Goal: Information Seeking & Learning: Learn about a topic

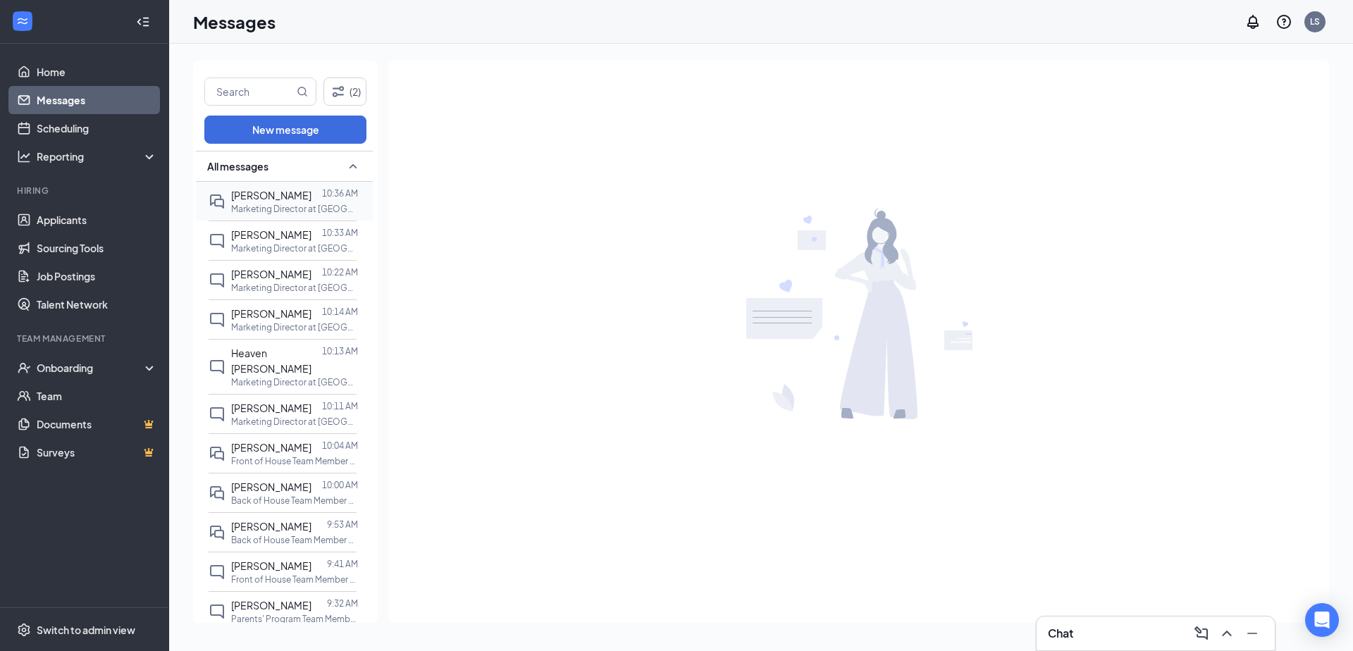
click at [275, 201] on div "[PERSON_NAME]" at bounding box center [271, 195] width 80 height 16
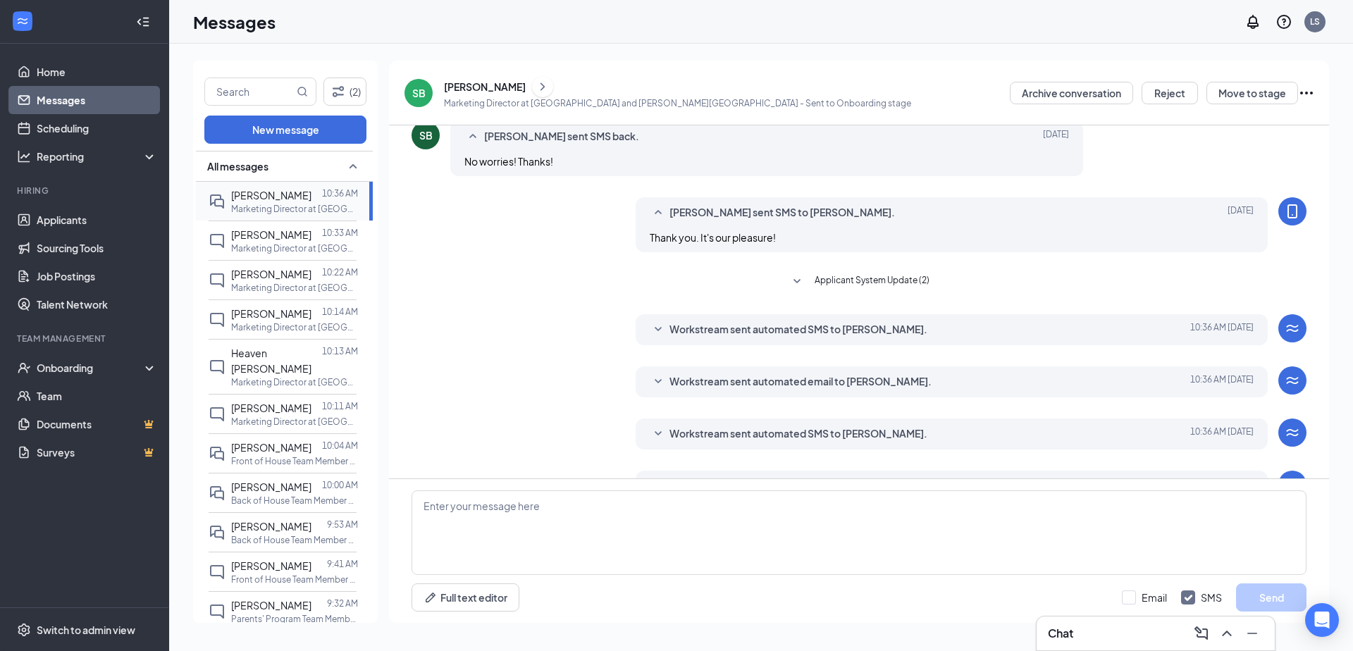
scroll to position [350, 0]
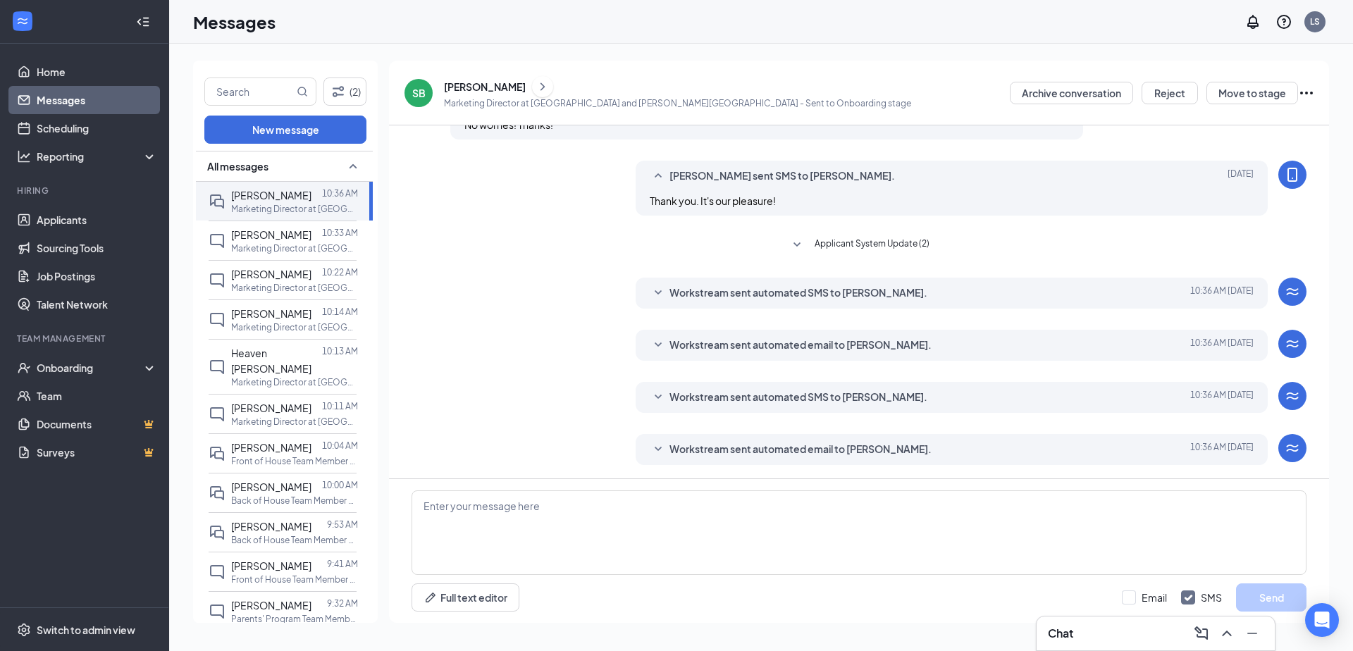
click at [831, 434] on div "Workstream sent automated email to [PERSON_NAME]. [DATE] 10:36 AM [PERSON_NAME]…" at bounding box center [859, 453] width 895 height 38
click at [830, 456] on span "Workstream sent automated email to [PERSON_NAME]." at bounding box center [800, 449] width 262 height 17
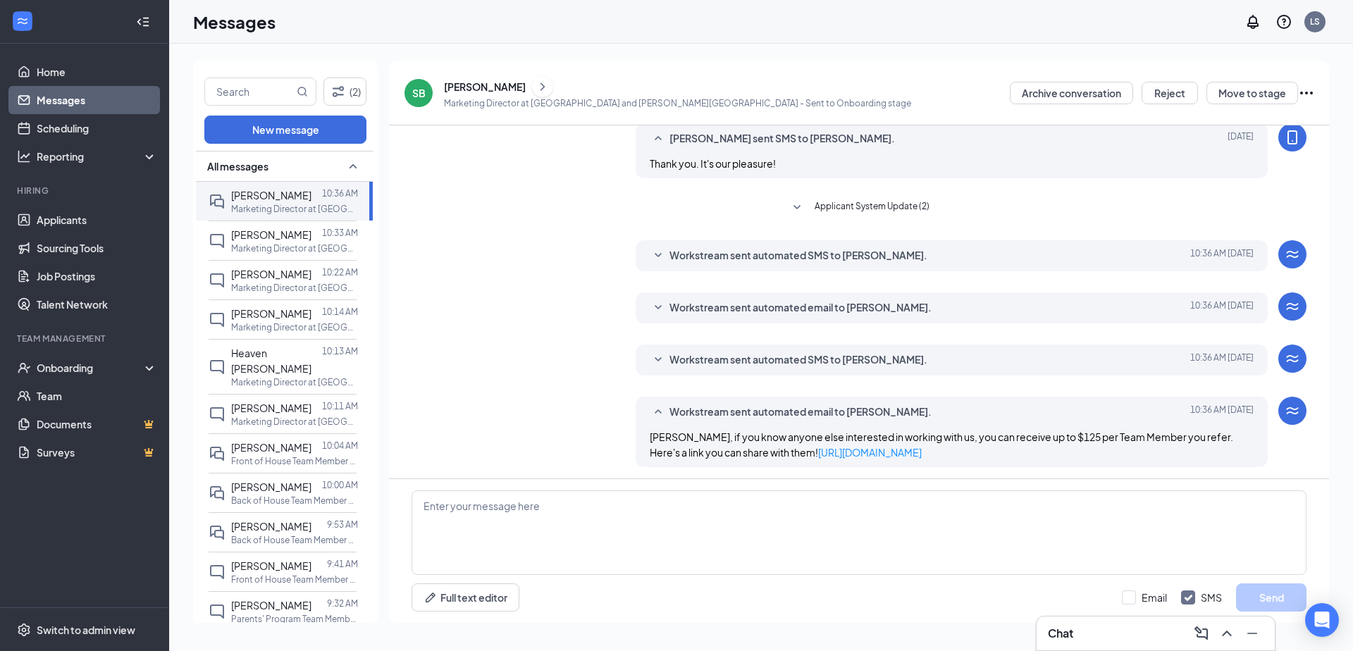
scroll to position [389, 0]
click at [779, 244] on div "Workstream sent automated SMS to [PERSON_NAME]. [DATE] 10:36 AM Hi [PERSON_NAME…" at bounding box center [952, 253] width 633 height 31
click at [779, 249] on span "Workstream sent automated SMS to [PERSON_NAME]." at bounding box center [798, 253] width 258 height 17
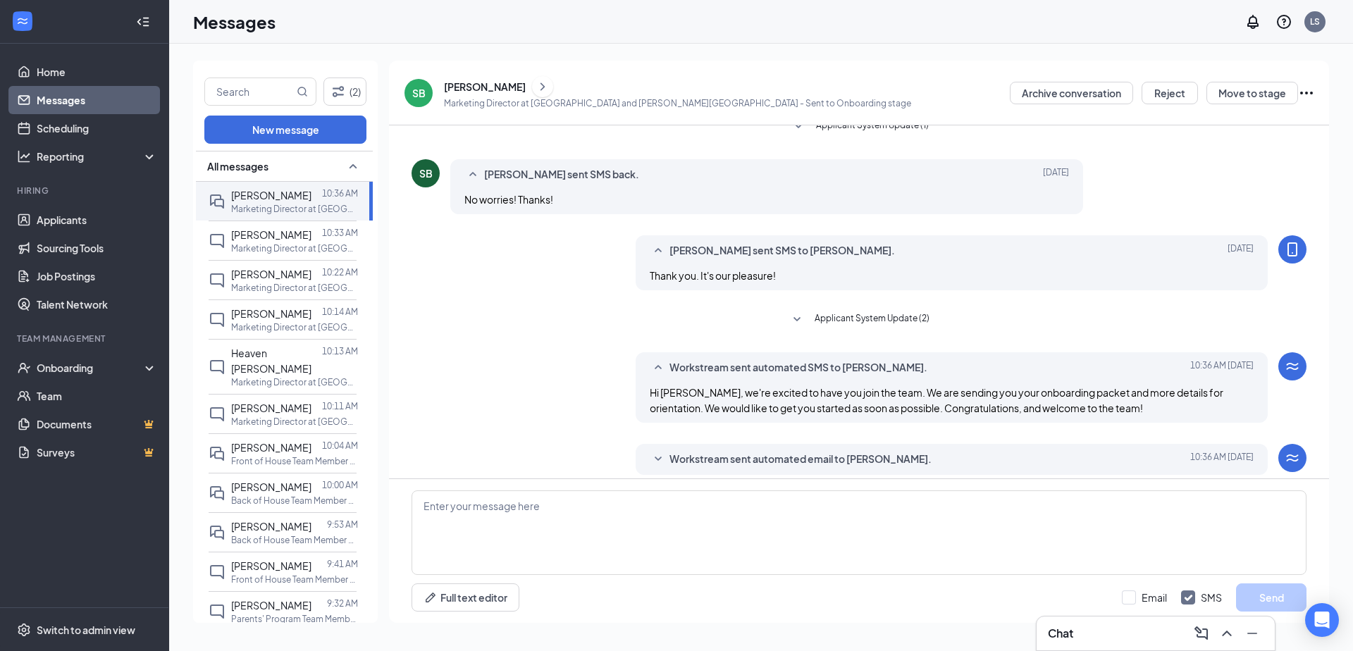
scroll to position [306, 0]
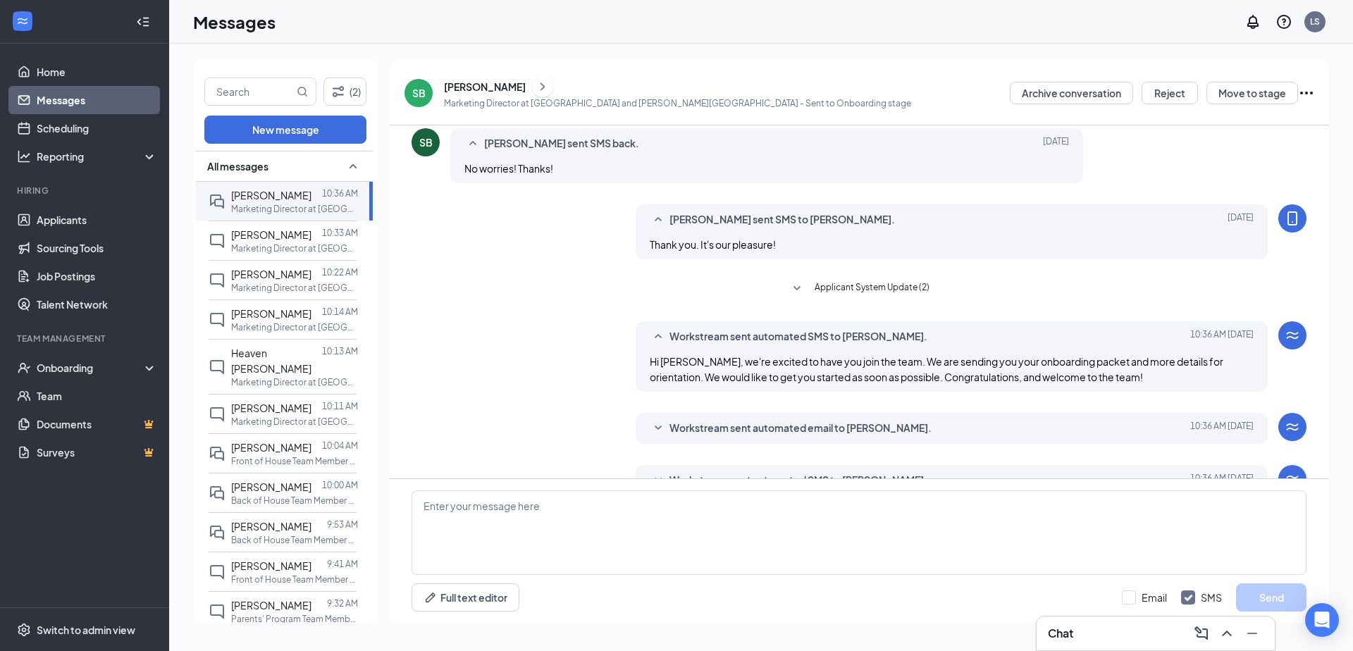
click at [747, 431] on span "Workstream sent automated email to [PERSON_NAME]." at bounding box center [800, 428] width 262 height 17
click at [822, 285] on span "Applicant System Update (2)" at bounding box center [872, 288] width 115 height 17
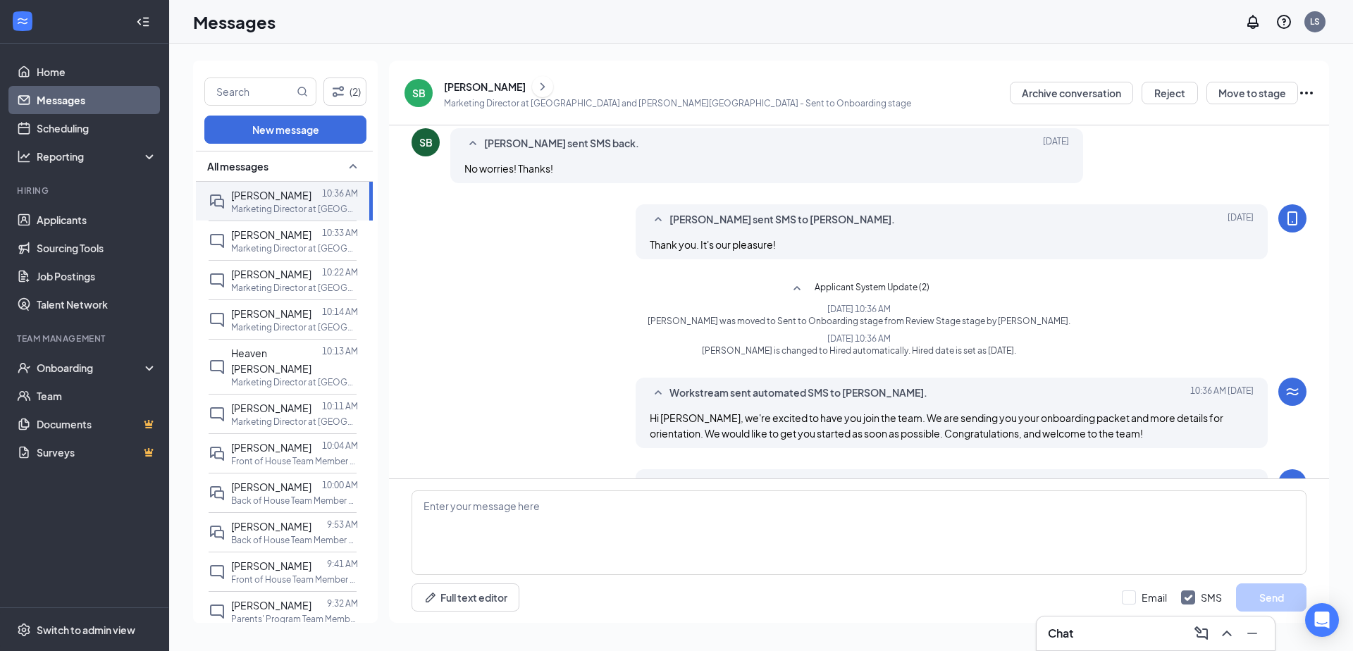
click at [822, 285] on span "Applicant System Update (2)" at bounding box center [872, 288] width 115 height 17
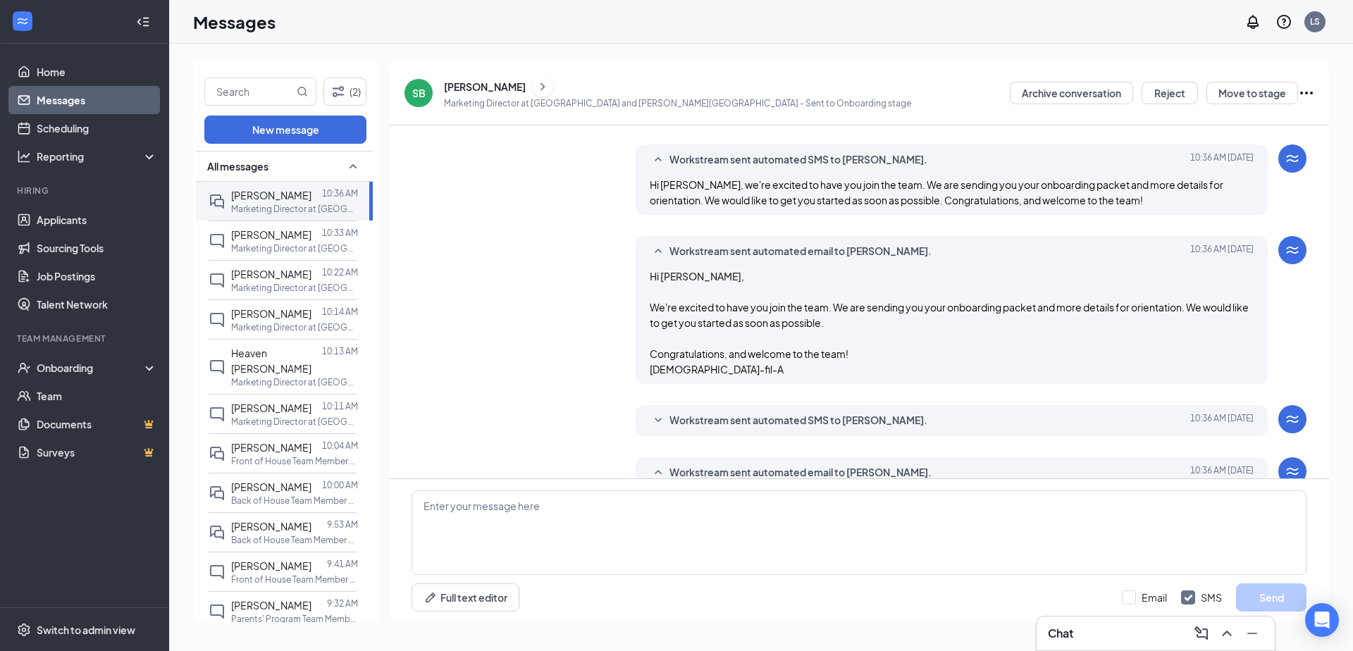
scroll to position [499, 0]
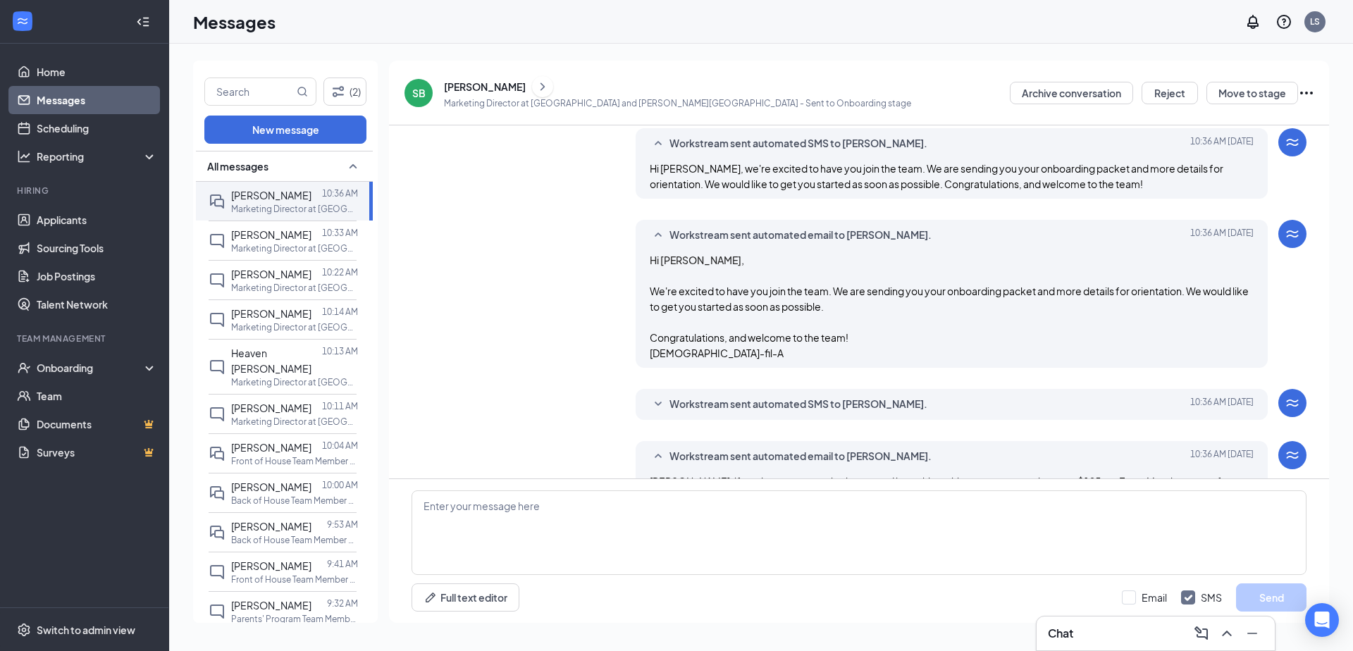
click at [716, 411] on span "Workstream sent automated SMS to [PERSON_NAME]." at bounding box center [798, 404] width 258 height 17
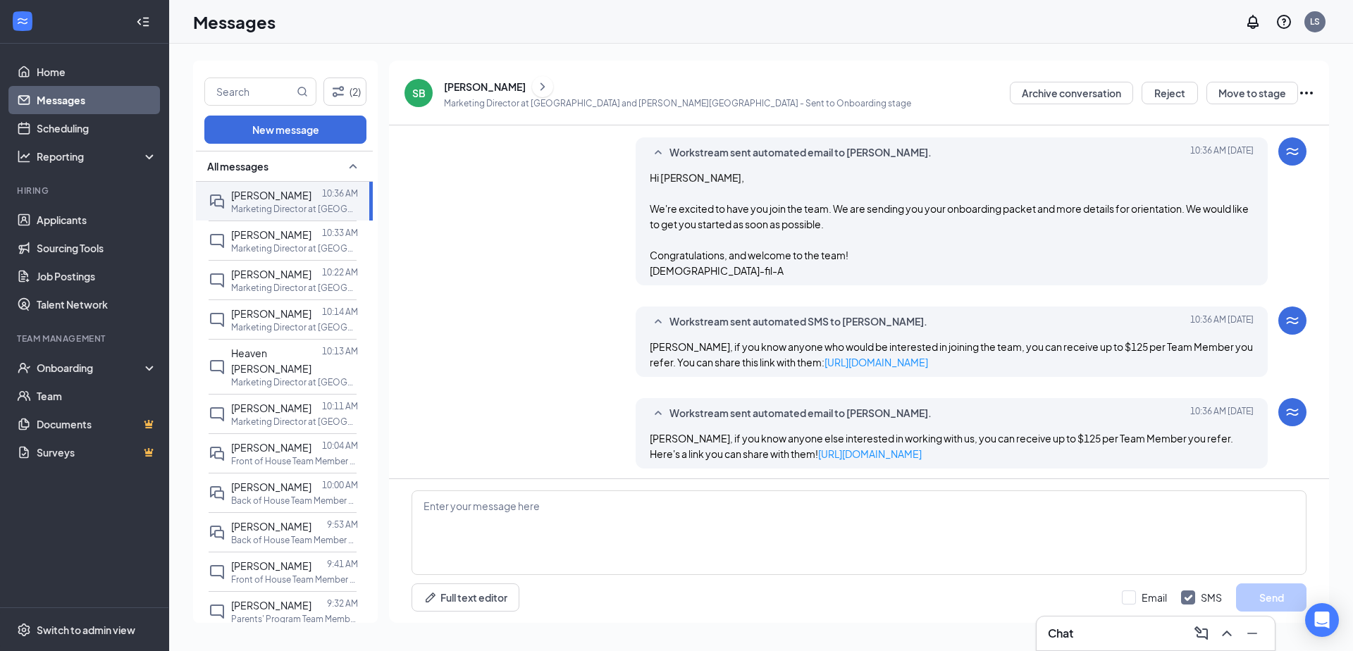
scroll to position [585, 0]
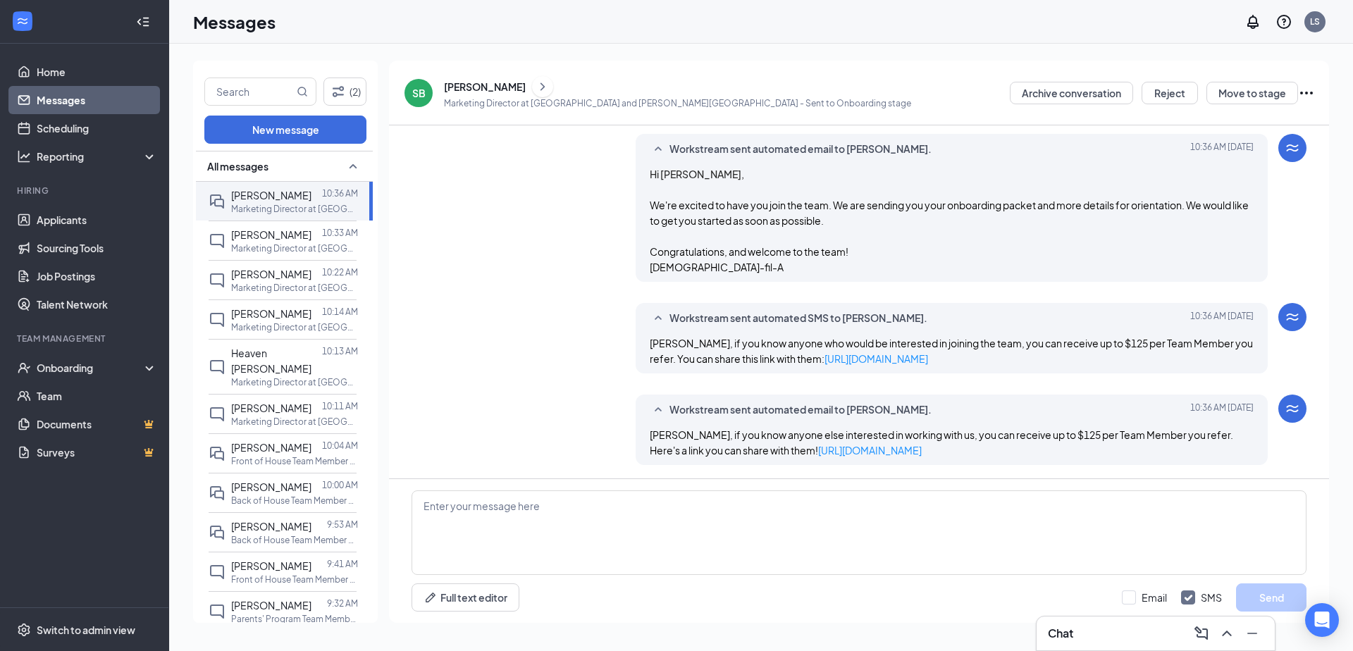
click at [478, 80] on div "[PERSON_NAME]" at bounding box center [485, 87] width 82 height 14
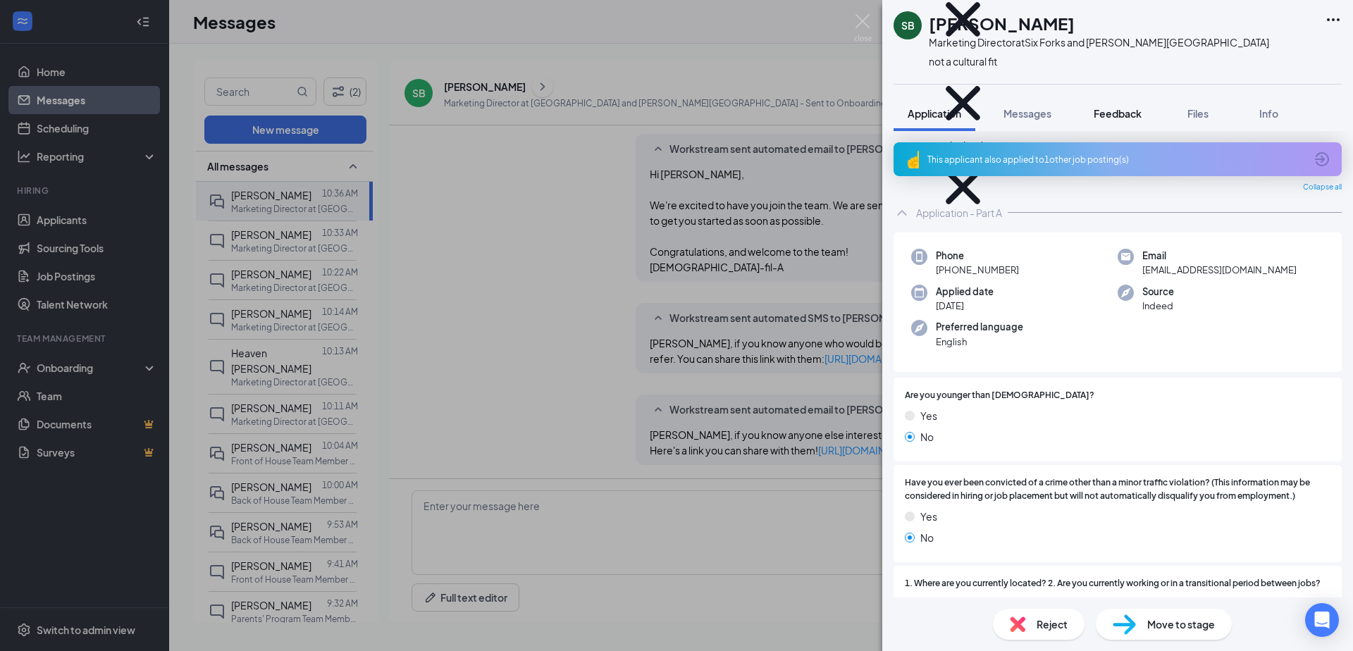
click at [1114, 107] on span "Feedback" at bounding box center [1118, 113] width 48 height 13
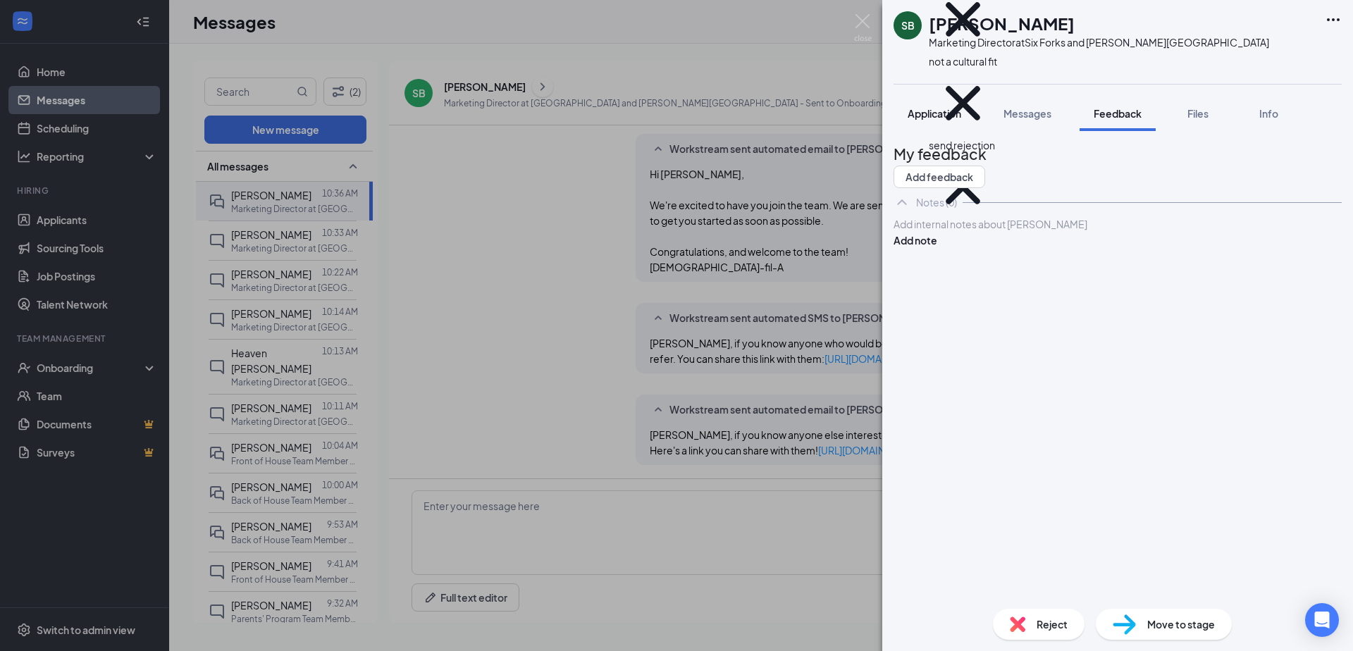
click at [945, 121] on button "Application" at bounding box center [935, 113] width 82 height 35
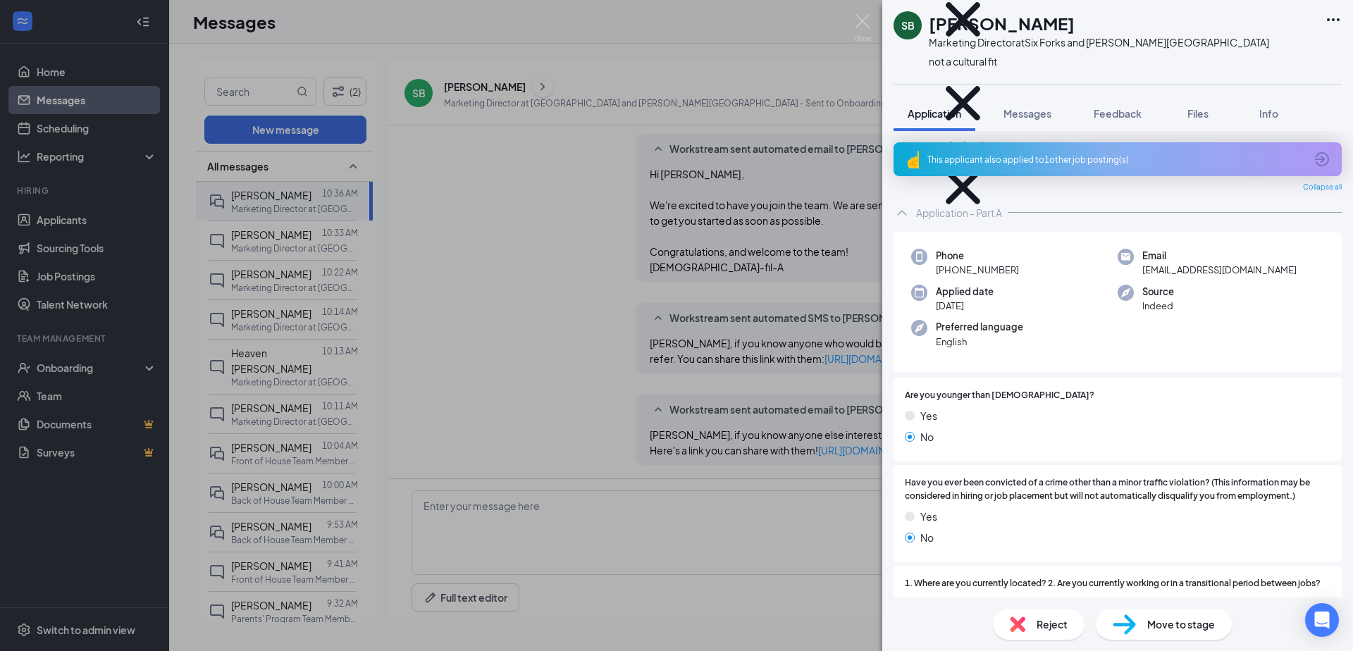
click at [1025, 161] on div "This applicant also applied to 1 other job posting(s)" at bounding box center [1116, 160] width 378 height 12
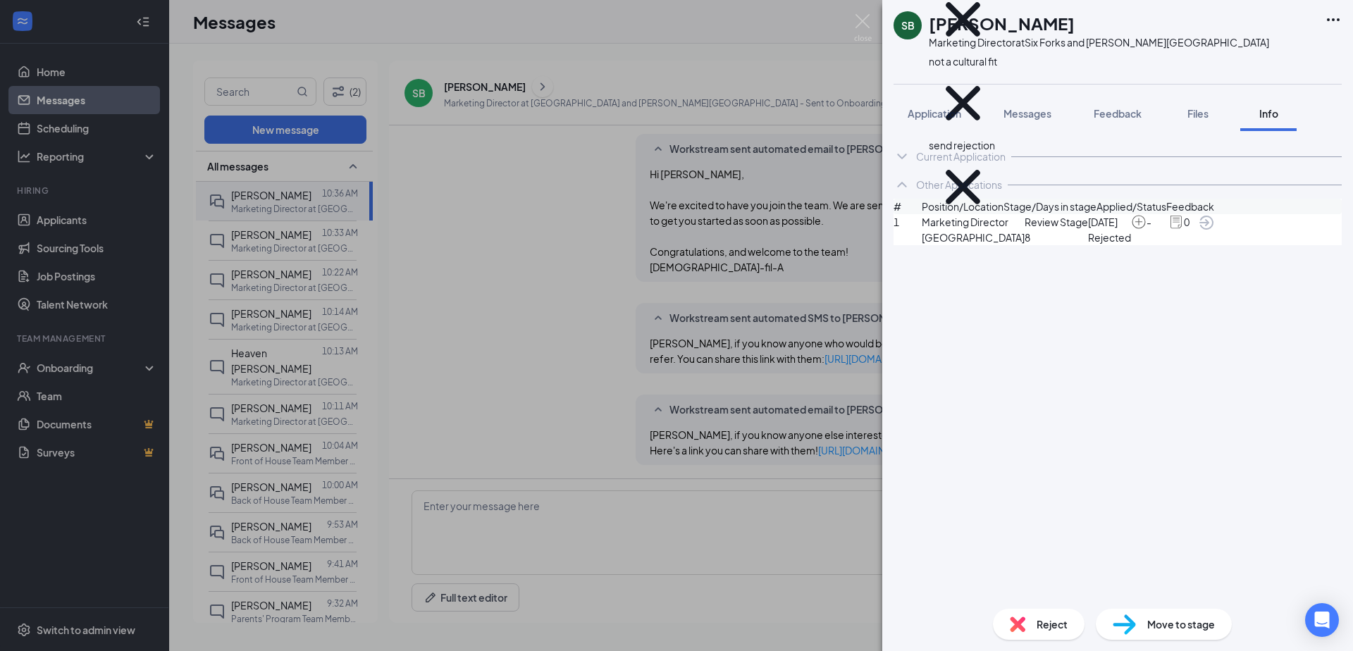
click at [662, 275] on div "SB [PERSON_NAME] Marketing Director at [GEOGRAPHIC_DATA] and [PERSON_NAME][GEOG…" at bounding box center [676, 325] width 1353 height 651
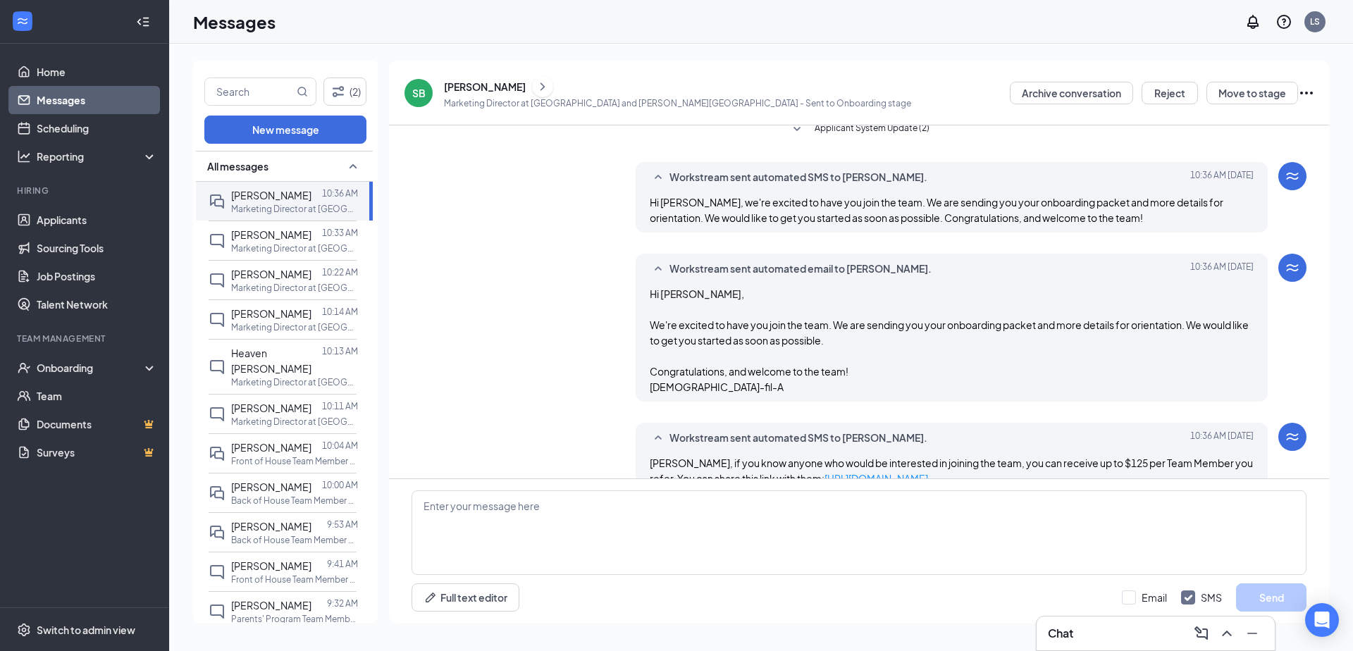
scroll to position [462, 0]
click at [321, 247] on p "Marketing Director at [GEOGRAPHIC_DATA] and [PERSON_NAME][GEOGRAPHIC_DATA]" at bounding box center [294, 248] width 127 height 12
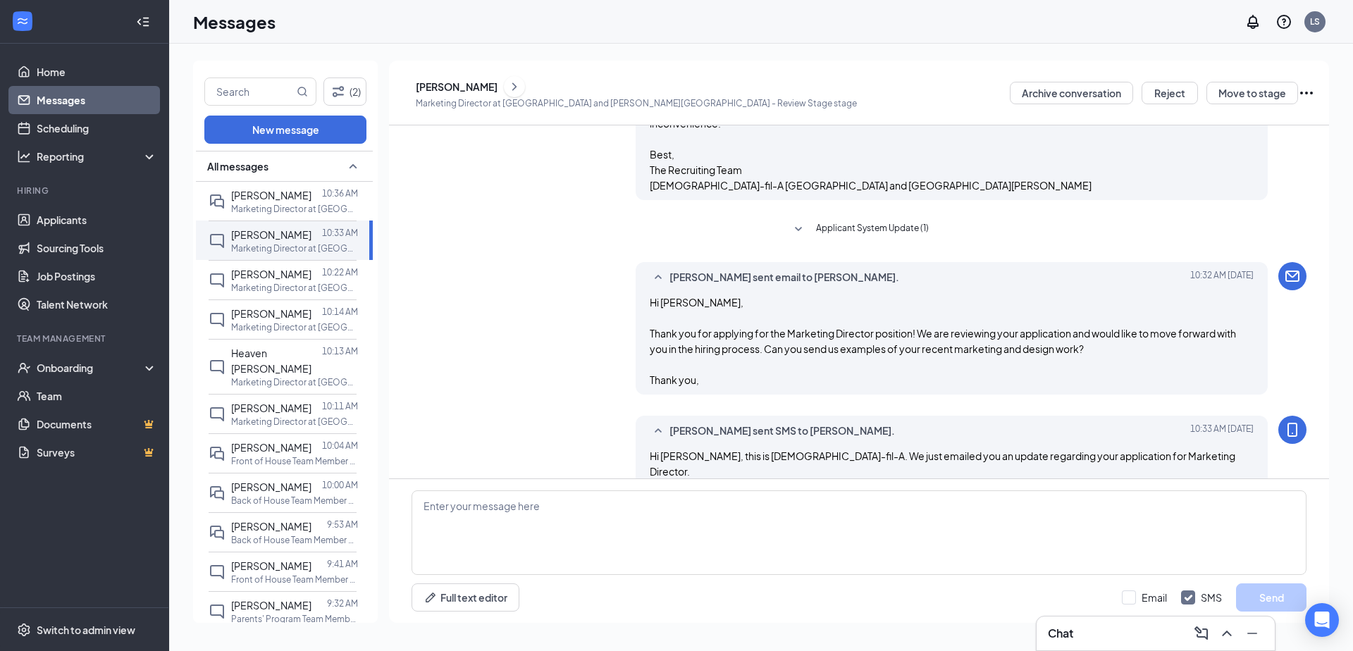
scroll to position [770, 0]
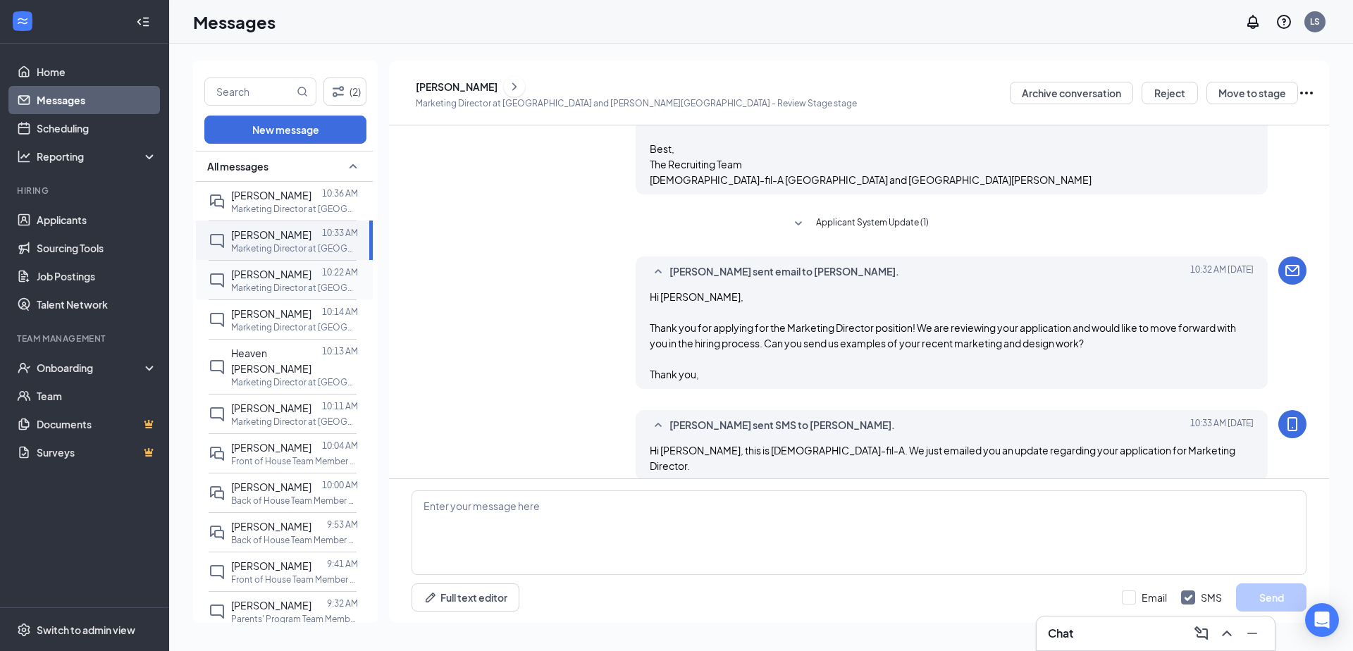
click at [266, 284] on p "Marketing Director at [GEOGRAPHIC_DATA]" at bounding box center [294, 288] width 127 height 12
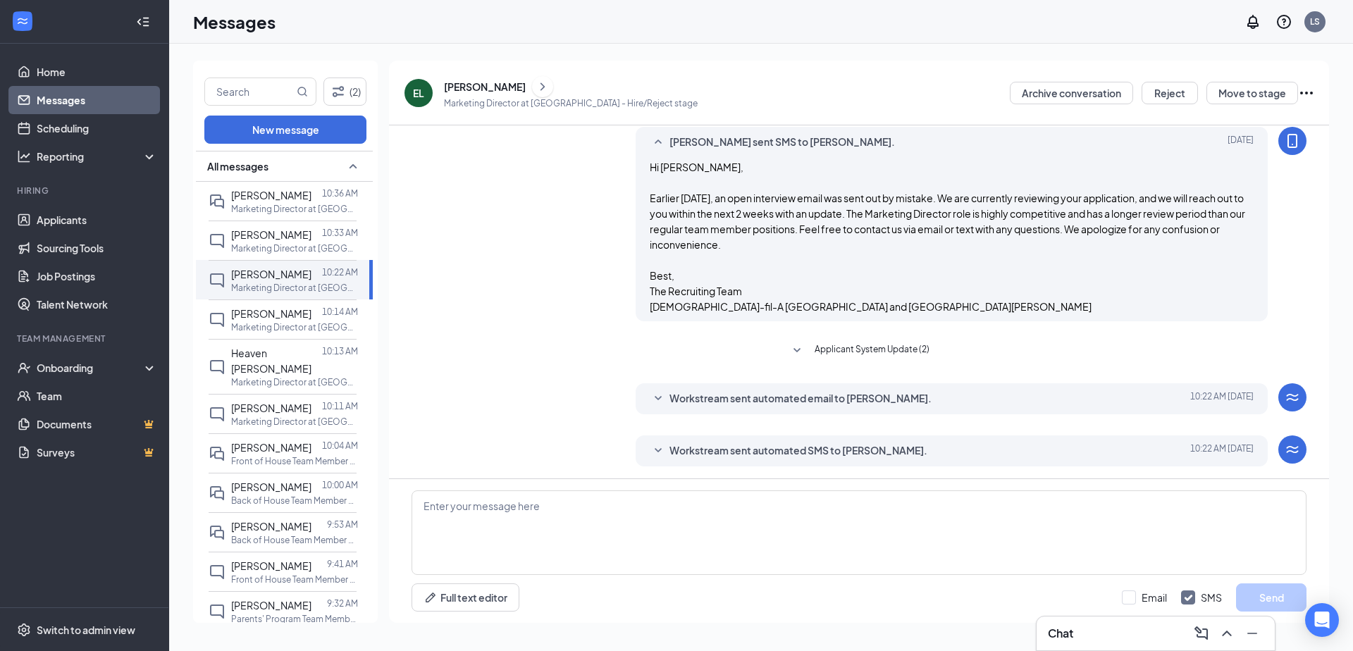
scroll to position [644, 0]
click at [724, 393] on span "Workstream sent automated email to [PERSON_NAME]." at bounding box center [800, 397] width 262 height 17
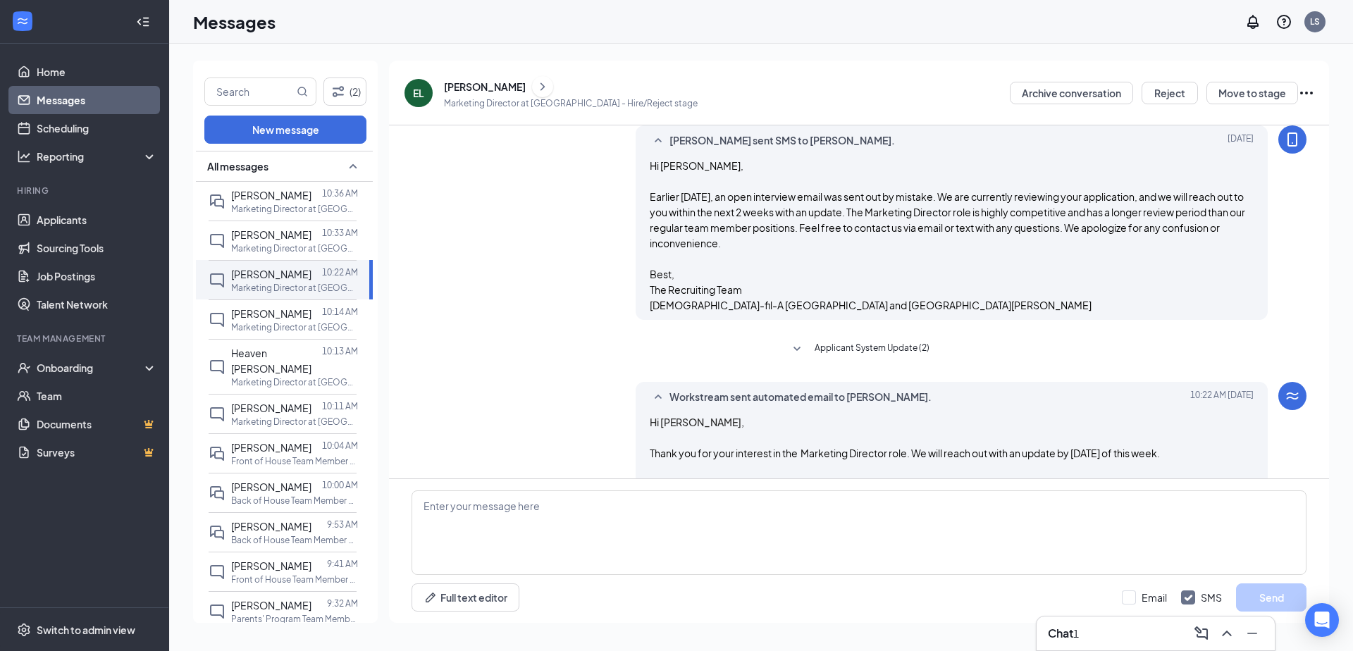
scroll to position [746, 0]
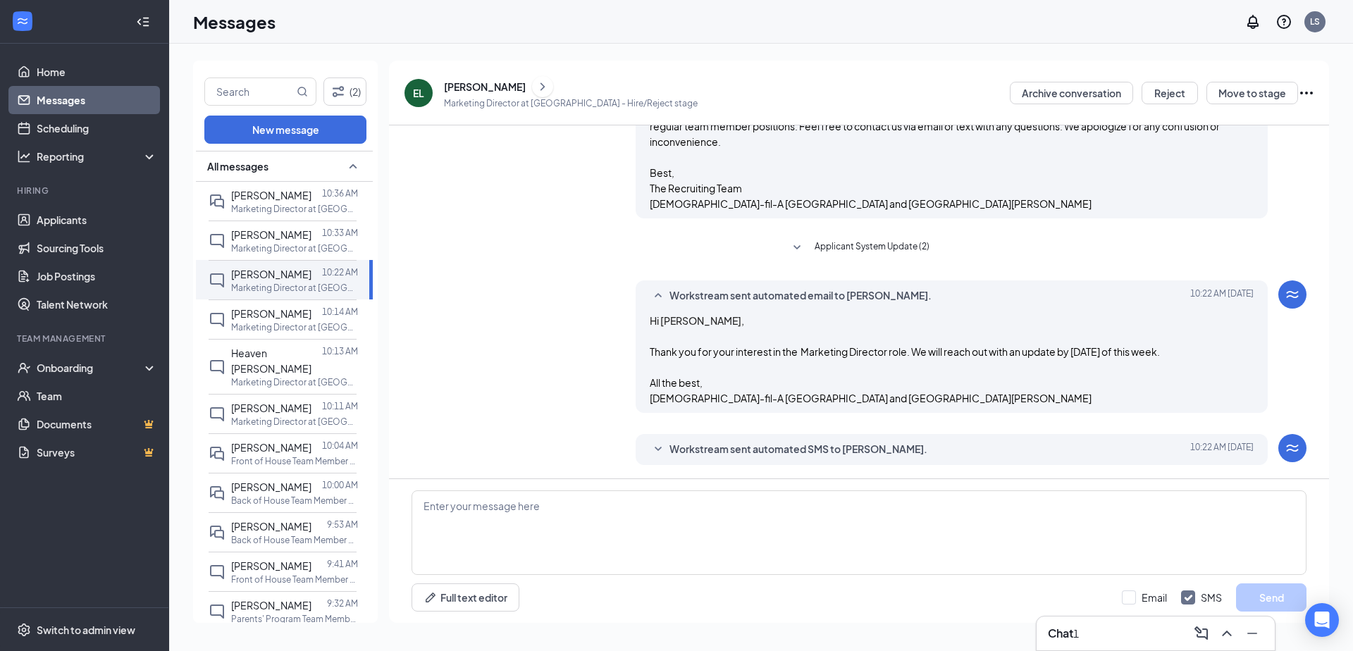
click at [850, 242] on span "Applicant System Update (2)" at bounding box center [872, 248] width 115 height 17
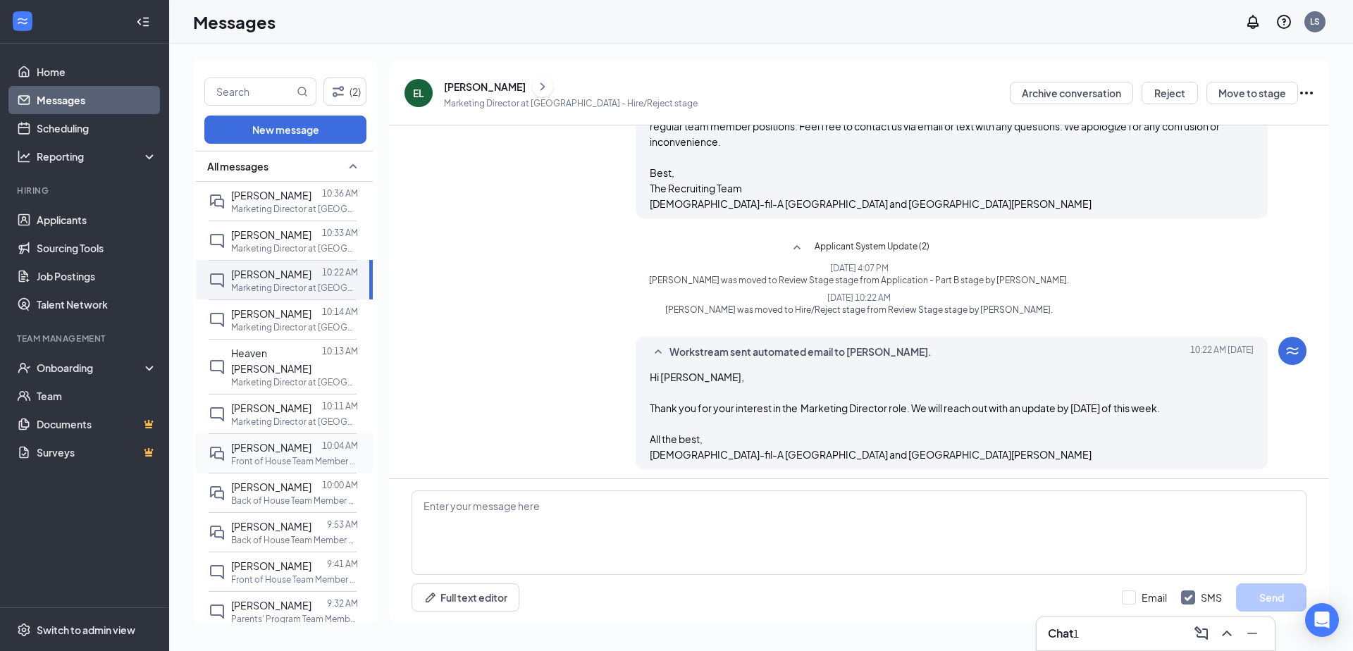
click at [311, 440] on div at bounding box center [316, 448] width 11 height 16
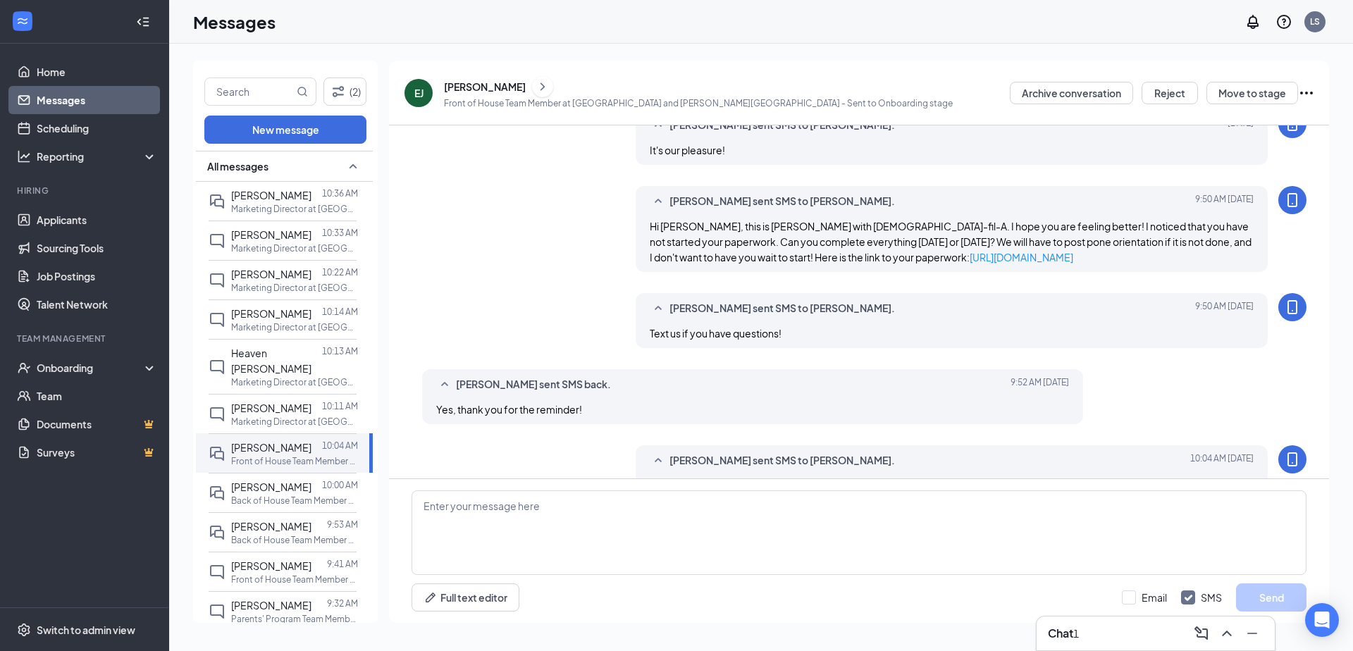
scroll to position [794, 0]
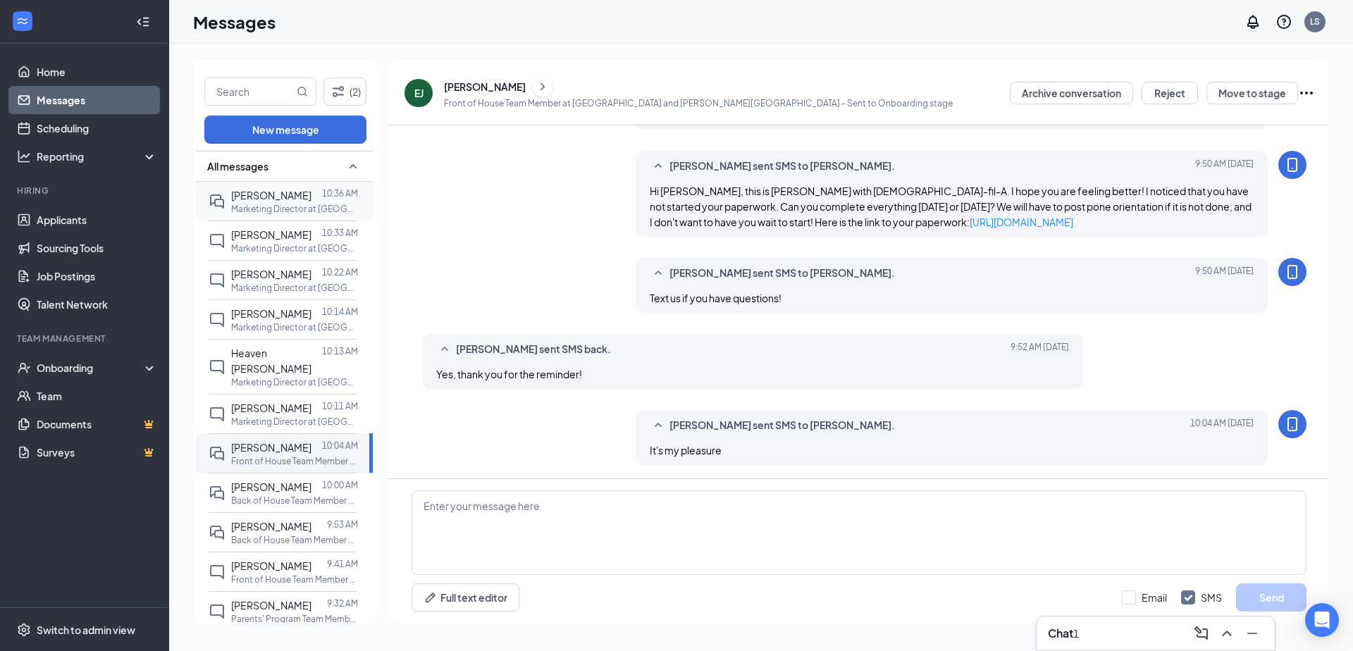
click at [278, 196] on span "[PERSON_NAME]" at bounding box center [271, 195] width 80 height 13
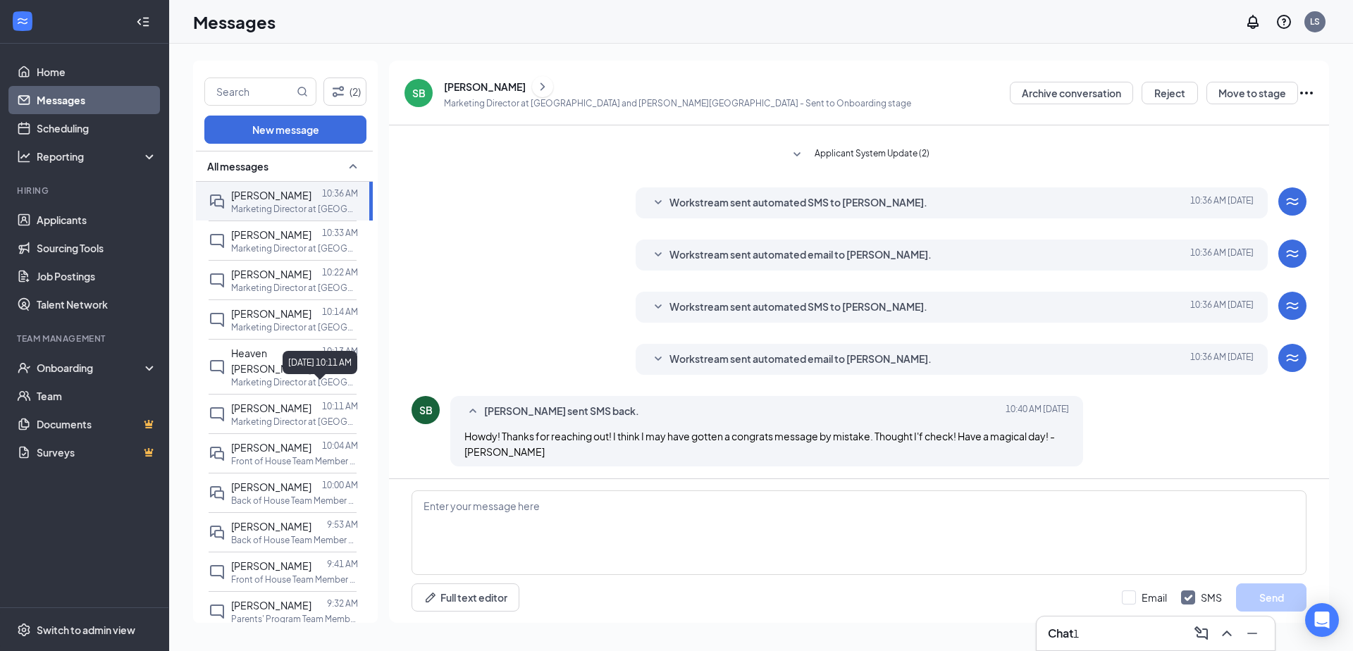
scroll to position [226, 0]
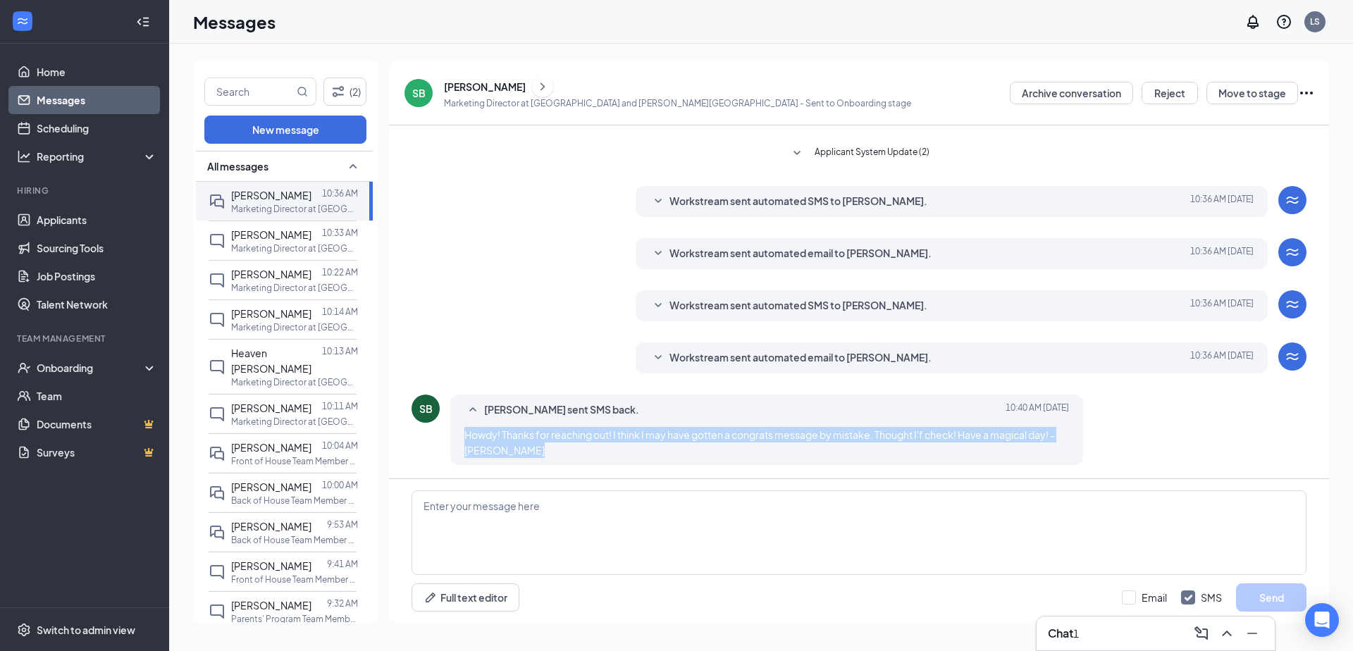
drag, startPoint x: 538, startPoint y: 454, endPoint x: 438, endPoint y: 438, distance: 101.3
click at [438, 438] on div "SB [PERSON_NAME] sent SMS back. [DATE] 10:40 AM Howdy! Thanks for reaching out!…" at bounding box center [859, 434] width 895 height 78
copy span "Howdy! Thanks for reaching out! I think I may have gotten a congrats message by…"
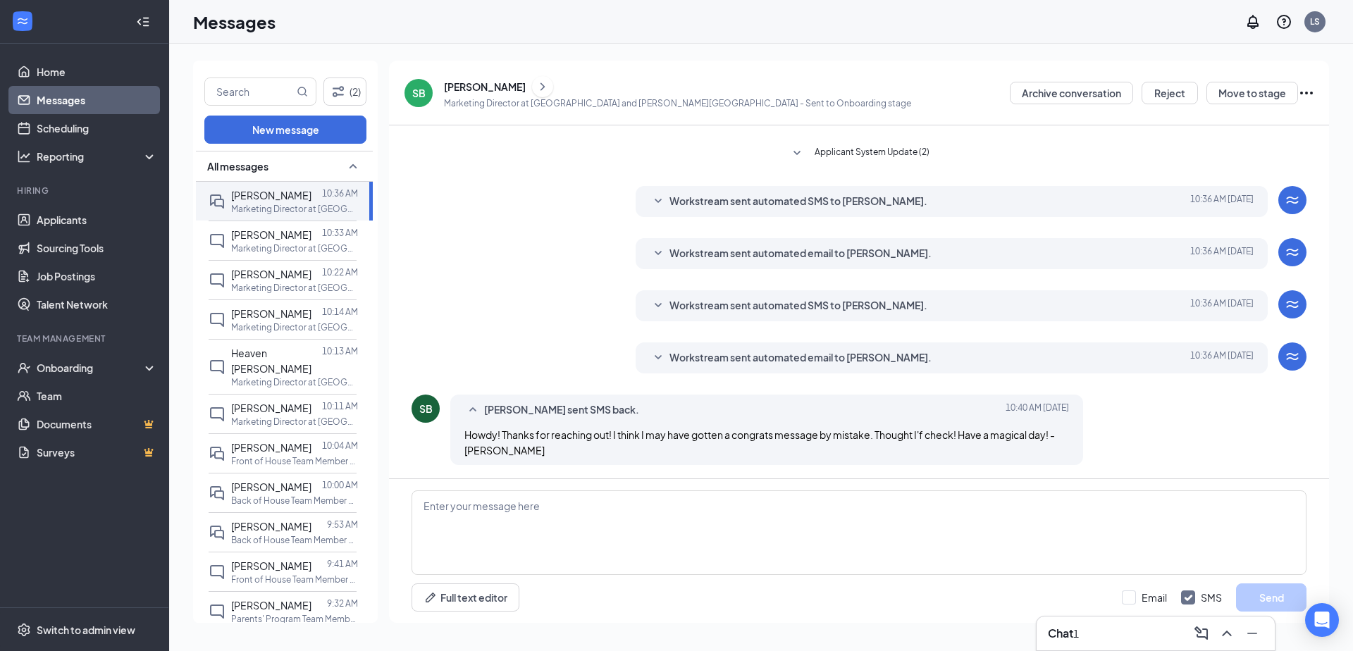
click at [546, 450] on div "Howdy! Thanks for reaching out! I think I may have gotten a congrats message by…" at bounding box center [766, 442] width 605 height 31
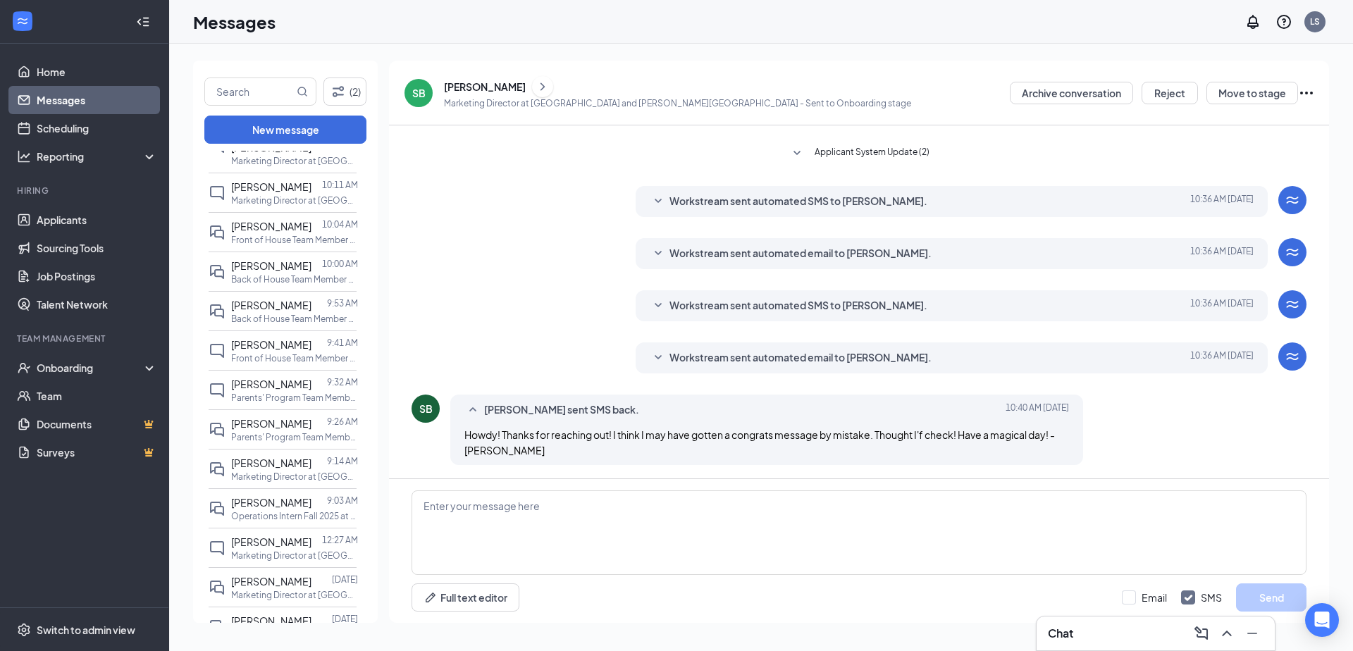
scroll to position [221, 0]
click at [275, 418] on span "[PERSON_NAME]" at bounding box center [271, 424] width 80 height 13
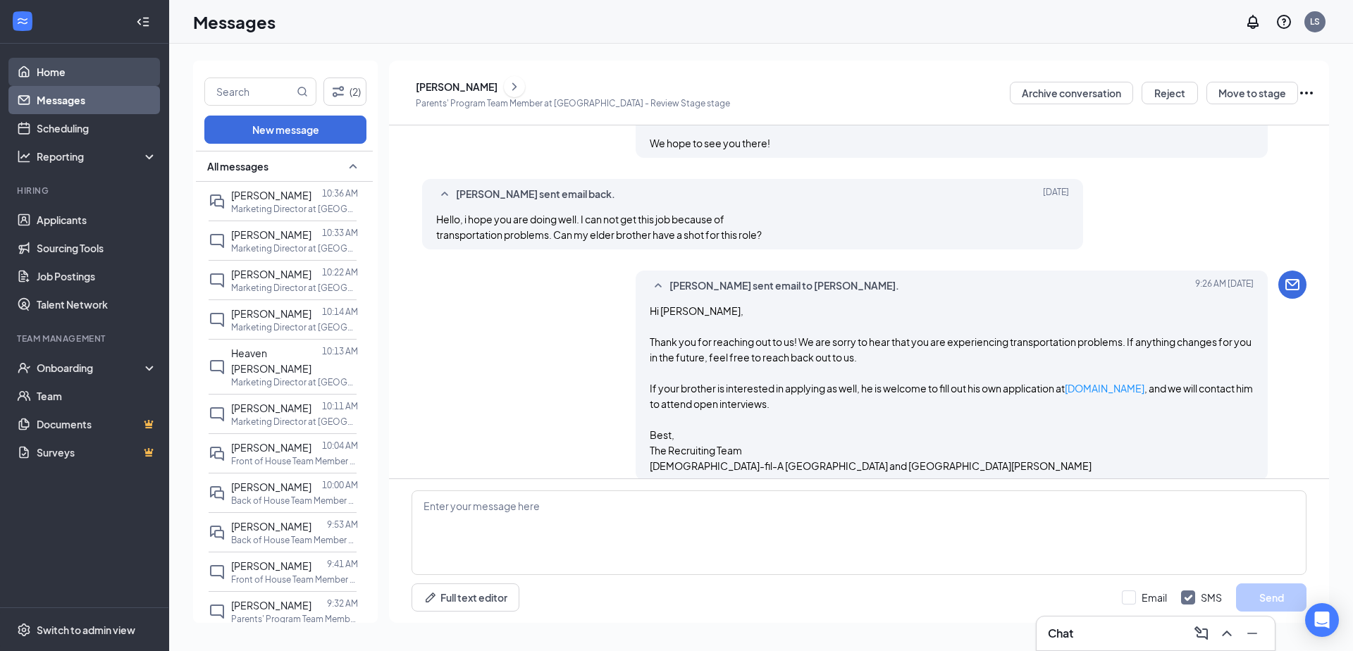
click at [79, 70] on link "Home" at bounding box center [97, 72] width 121 height 28
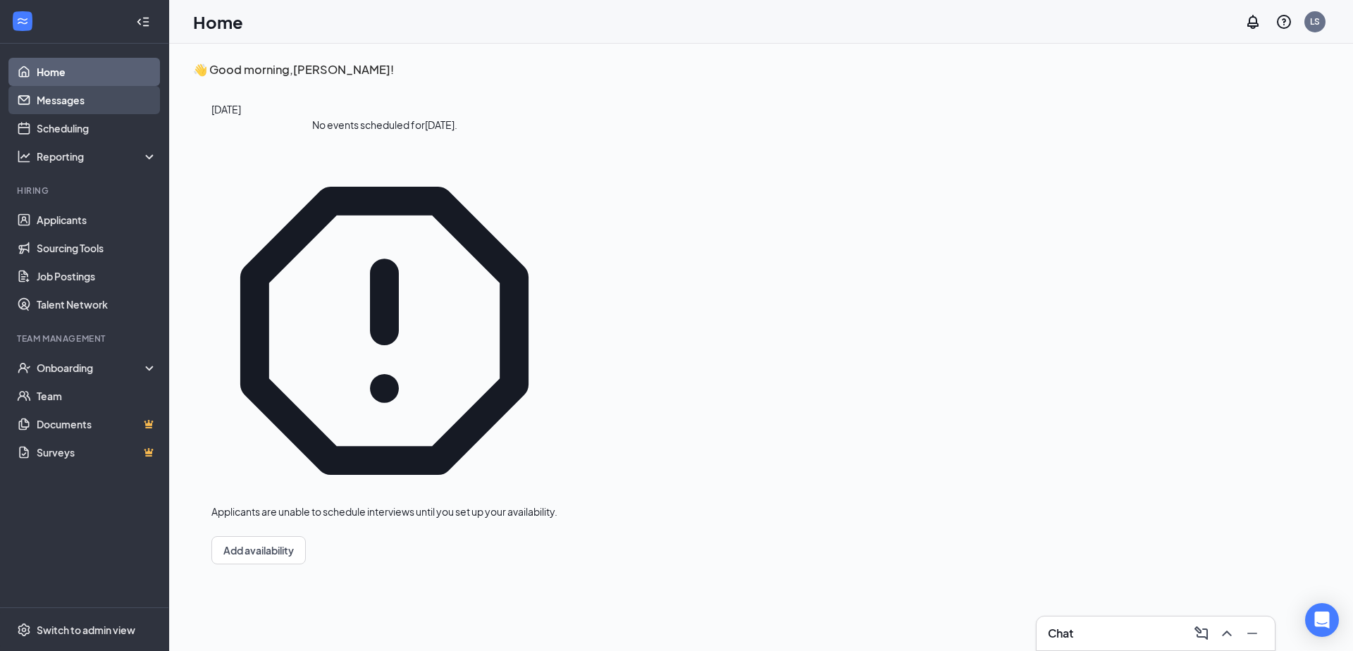
click at [71, 102] on link "Messages" at bounding box center [97, 100] width 121 height 28
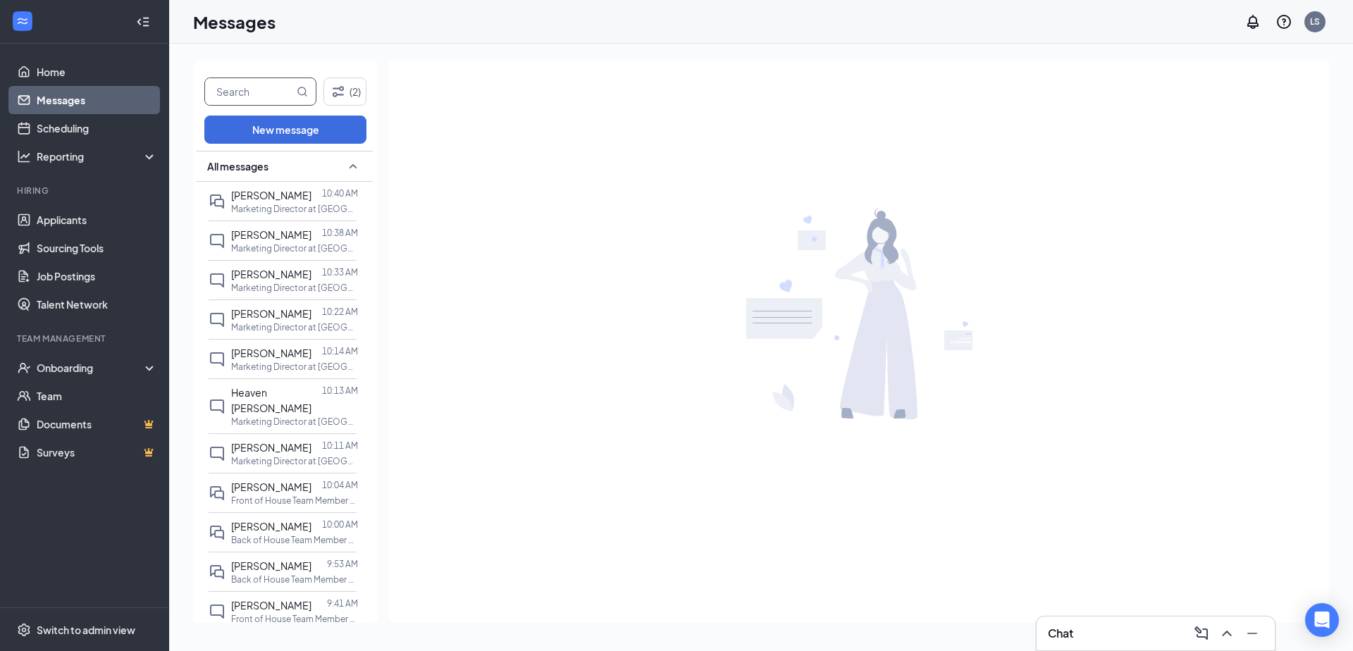
click at [273, 82] on input "text" at bounding box center [249, 91] width 89 height 27
type input "[PERSON_NAME]"
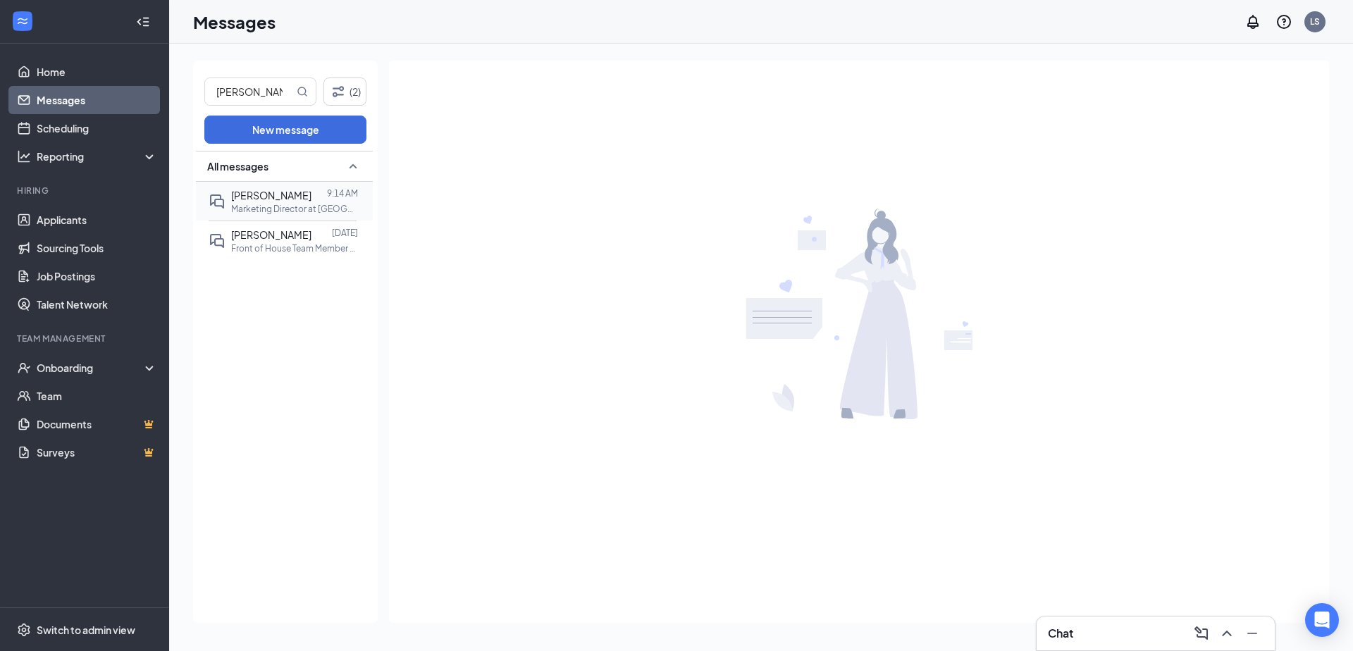
click at [255, 186] on div "[PERSON_NAME] 9:14 AM Marketing Director at [GEOGRAPHIC_DATA] and [PERSON_NAME]…" at bounding box center [283, 201] width 148 height 39
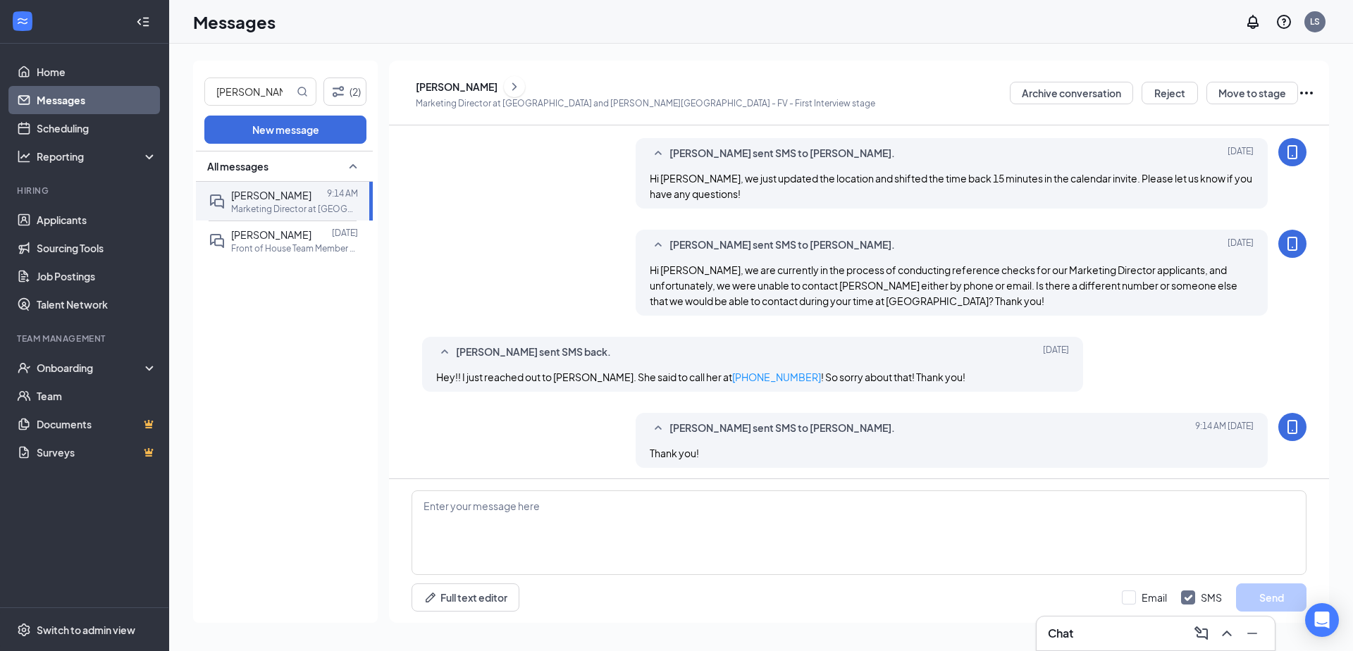
scroll to position [700, 0]
click at [460, 85] on div "[PERSON_NAME]" at bounding box center [457, 87] width 82 height 14
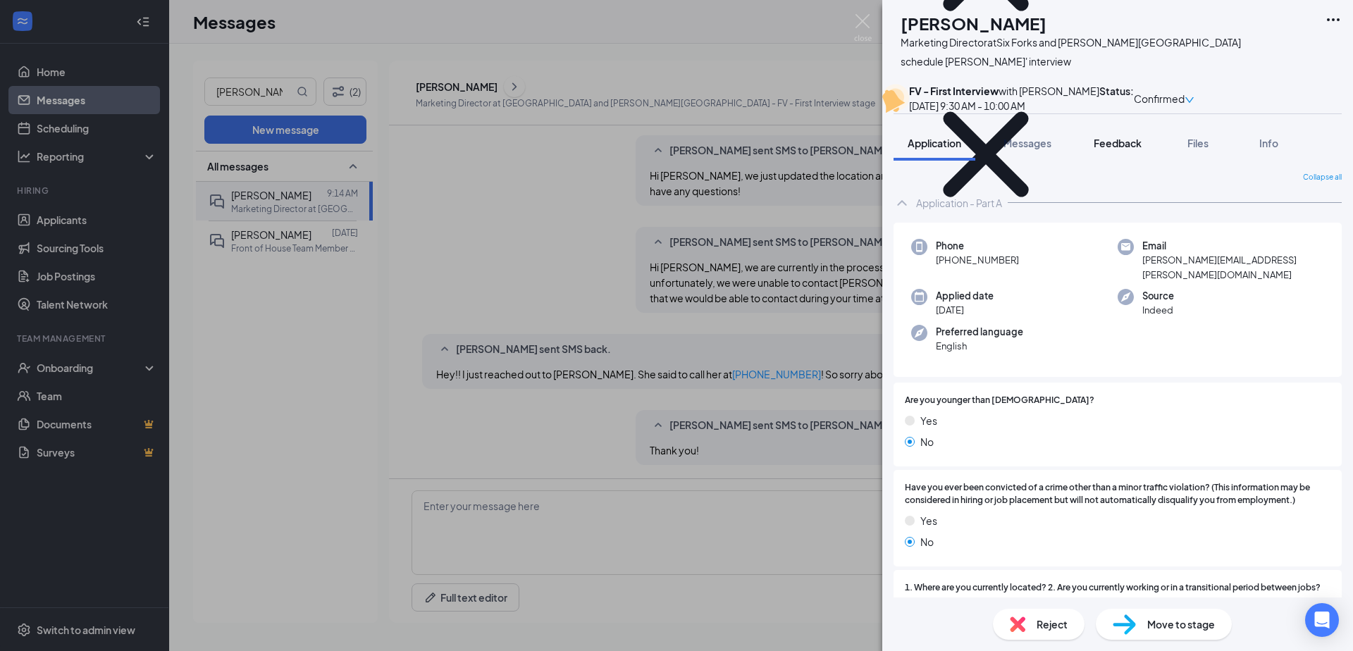
click at [1116, 149] on span "Feedback" at bounding box center [1118, 143] width 48 height 13
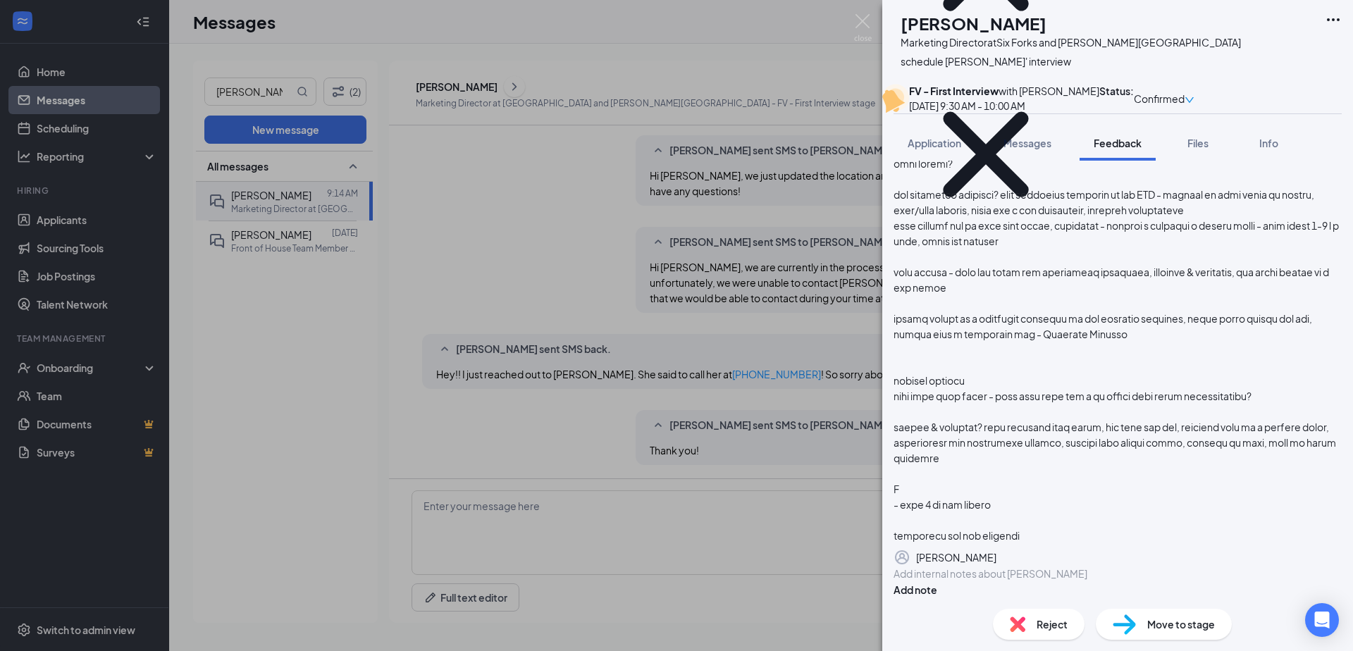
scroll to position [1557, 0]
click at [989, 566] on div "Add internal notes about [PERSON_NAME] Add note" at bounding box center [1118, 582] width 448 height 32
click at [986, 567] on div at bounding box center [1117, 574] width 447 height 15
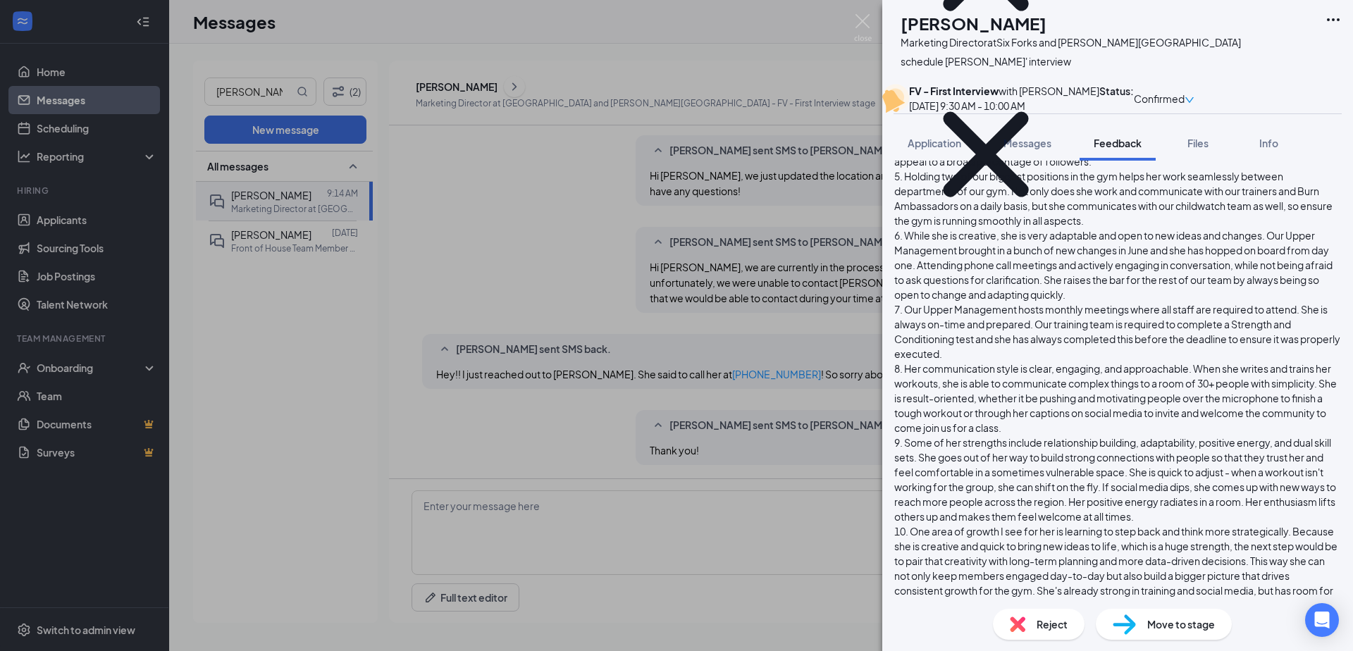
scroll to position [1858, 0]
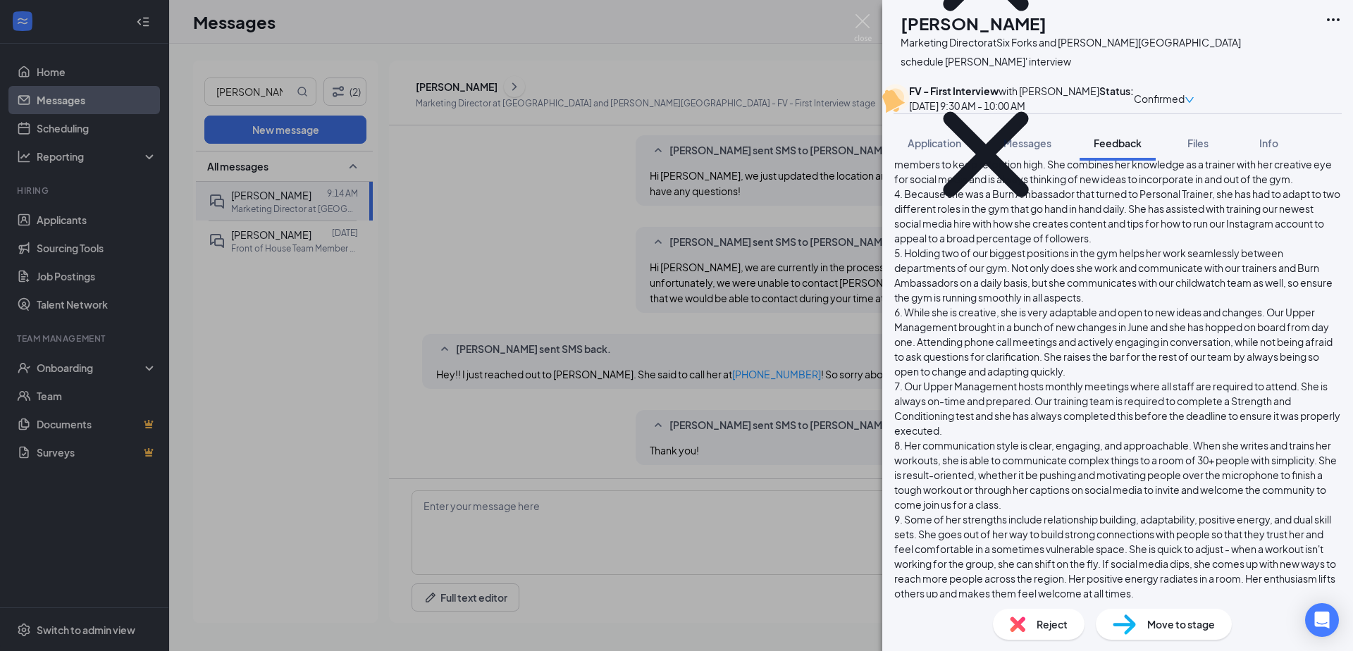
click at [573, 202] on div "NW [PERSON_NAME] Marketing Director at [GEOGRAPHIC_DATA] and [PERSON_NAME][GEOG…" at bounding box center [676, 325] width 1353 height 651
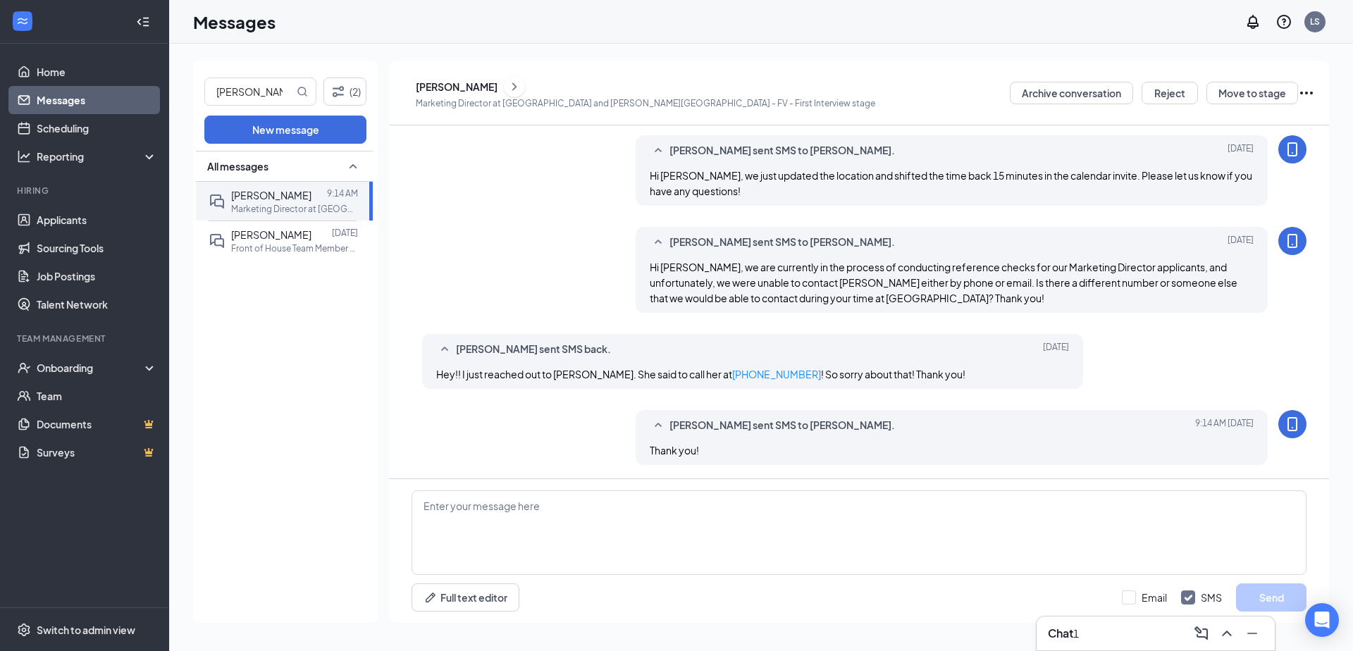
click at [467, 91] on div "[PERSON_NAME]" at bounding box center [457, 87] width 82 height 14
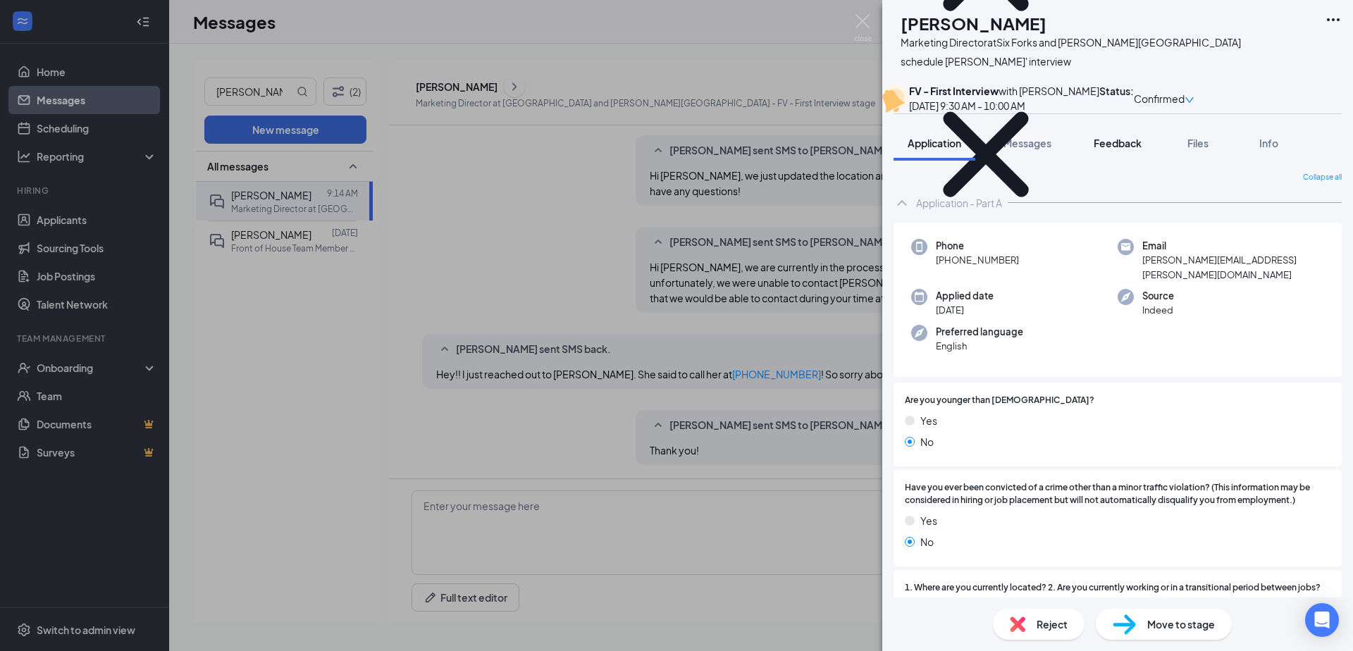
click at [1117, 161] on button "Feedback" at bounding box center [1118, 142] width 76 height 35
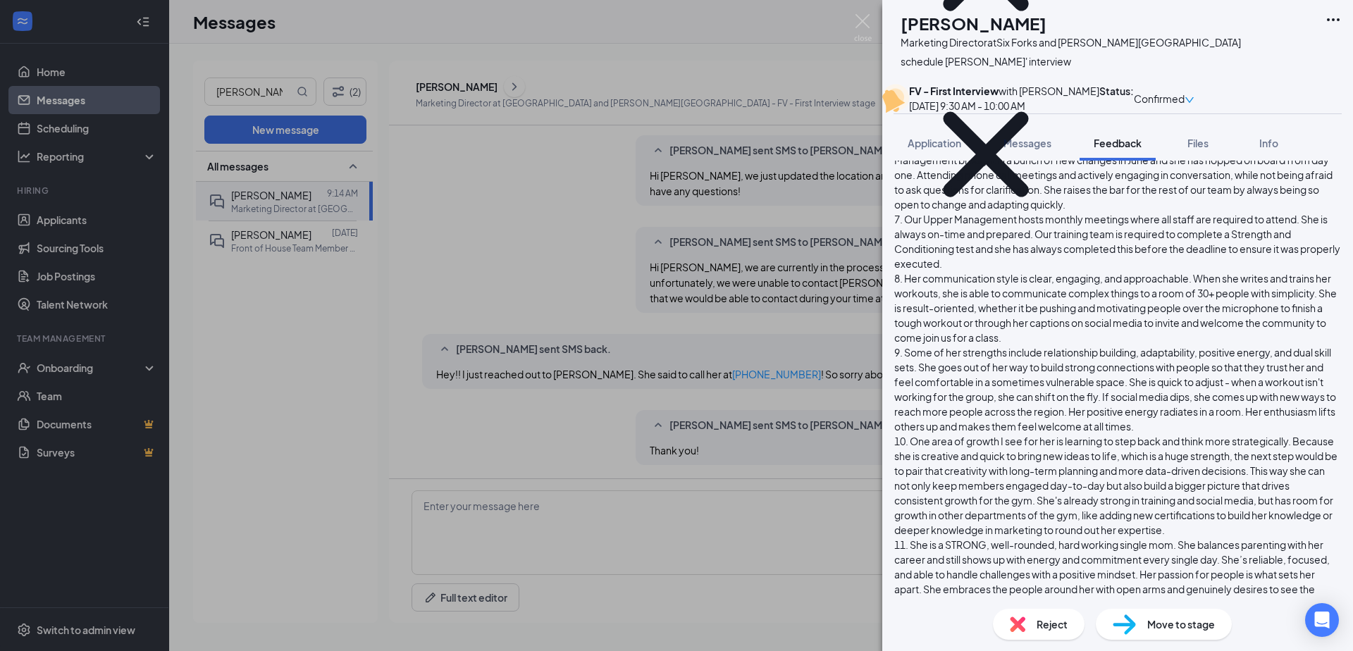
scroll to position [2027, 0]
click at [498, 320] on div "NW [PERSON_NAME] Marketing Director at [GEOGRAPHIC_DATA] and [PERSON_NAME][GEOG…" at bounding box center [676, 325] width 1353 height 651
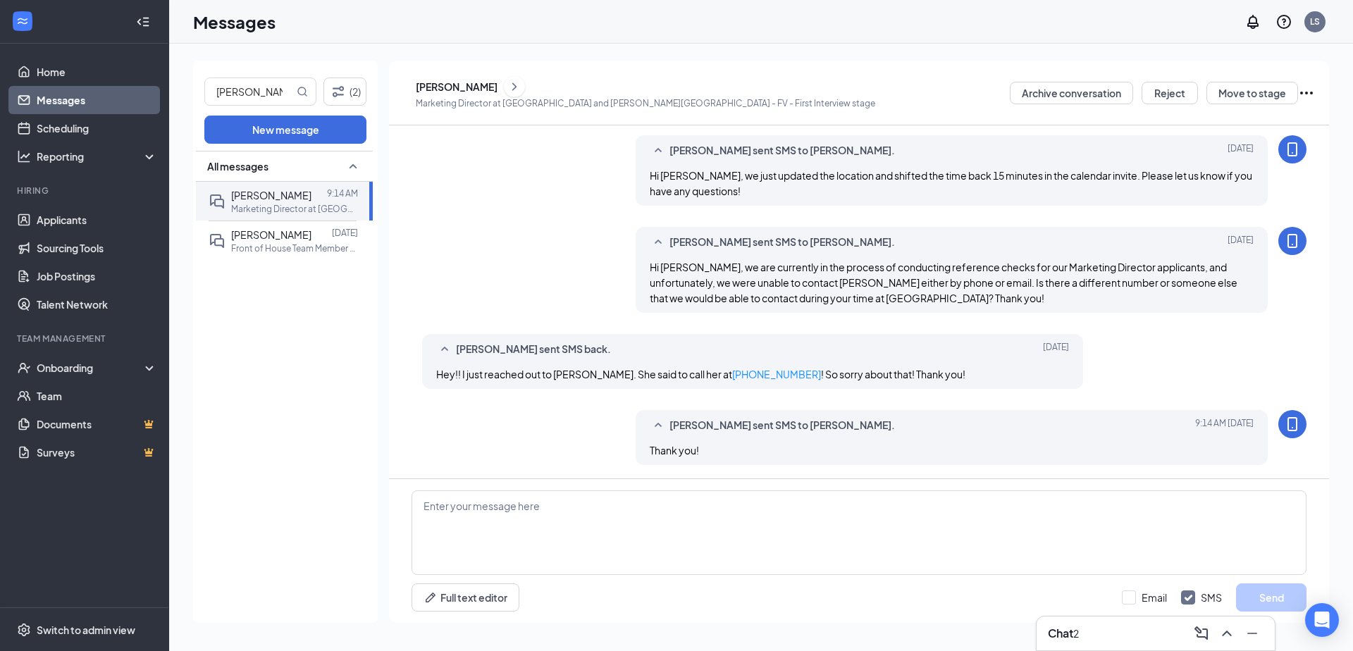
click at [518, 207] on div "[PERSON_NAME] sent SMS to [PERSON_NAME]. [DATE] Hi [PERSON_NAME], we just updat…" at bounding box center [859, 174] width 895 height 78
